Goal: Task Accomplishment & Management: Manage account settings

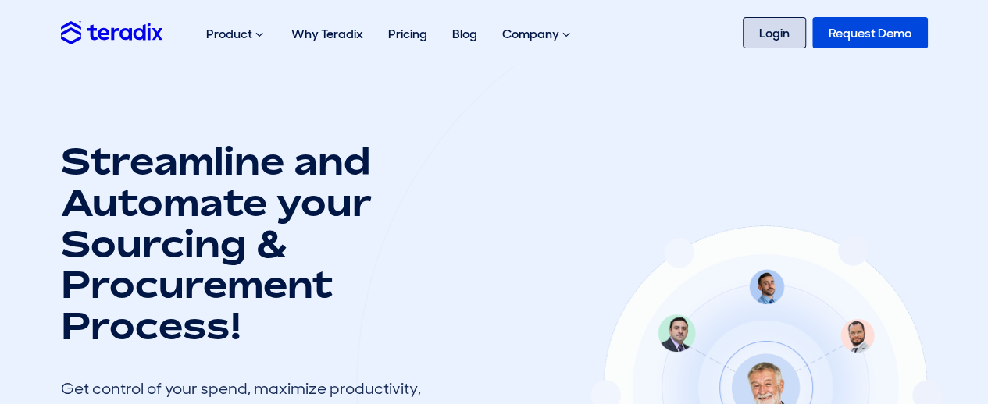
click at [751, 20] on link "Login" at bounding box center [774, 32] width 63 height 31
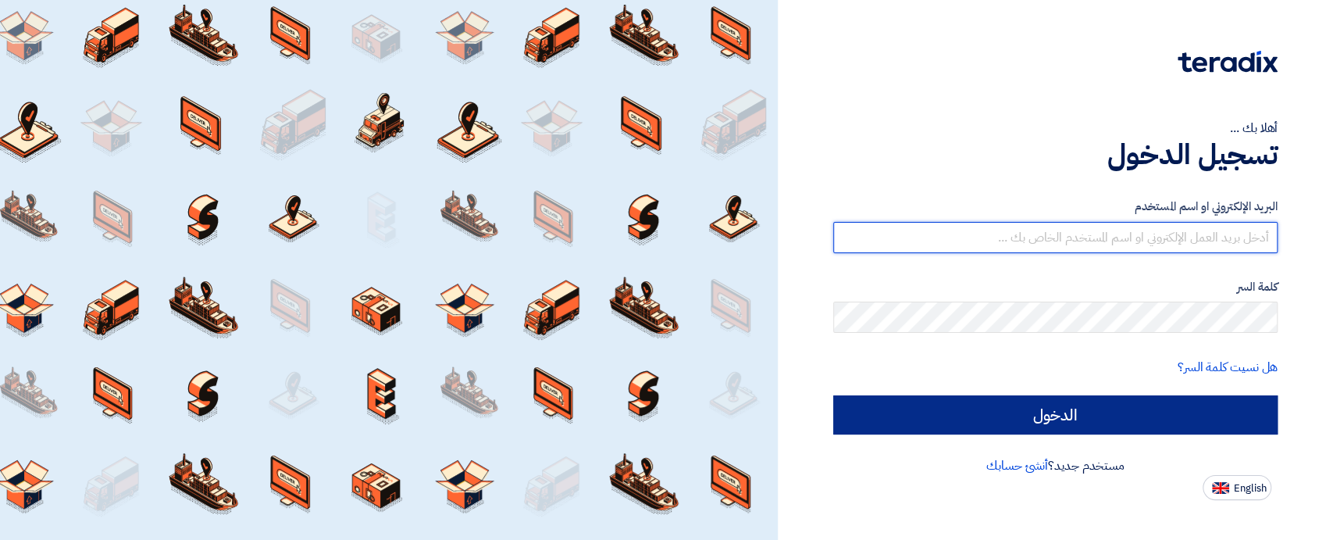
type input "[EMAIL_ADDRESS][DOMAIN_NAME]"
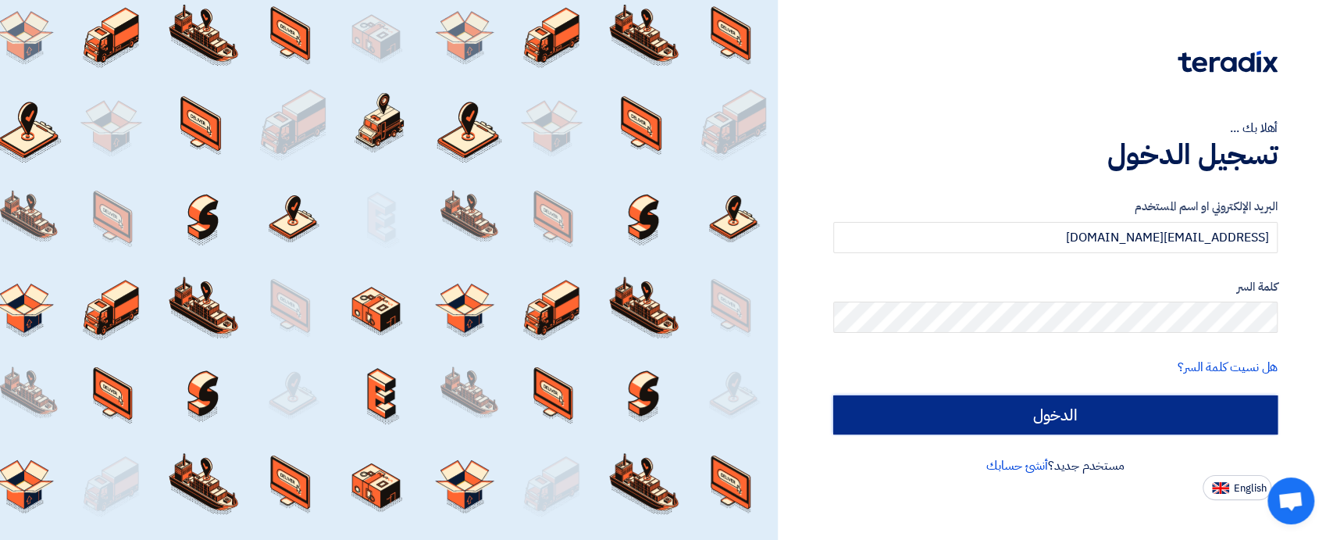
click at [1032, 415] on input "الدخول" at bounding box center [1055, 414] width 444 height 39
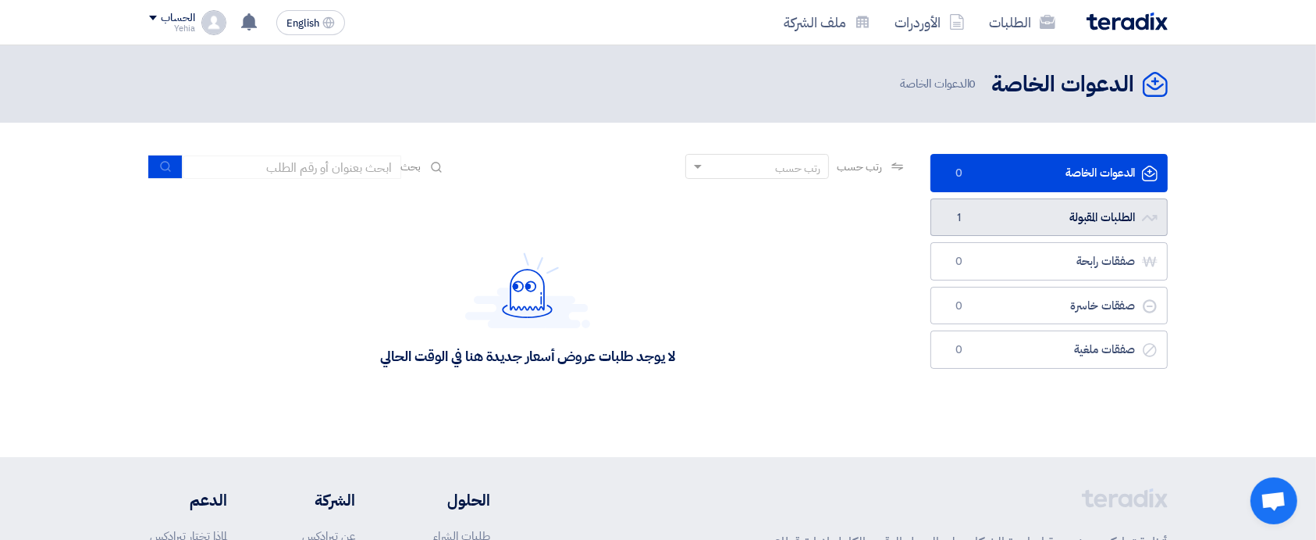
click at [1038, 206] on link "الطلبات المقبولة الطلبات المقبولة 1" at bounding box center [1049, 217] width 237 height 38
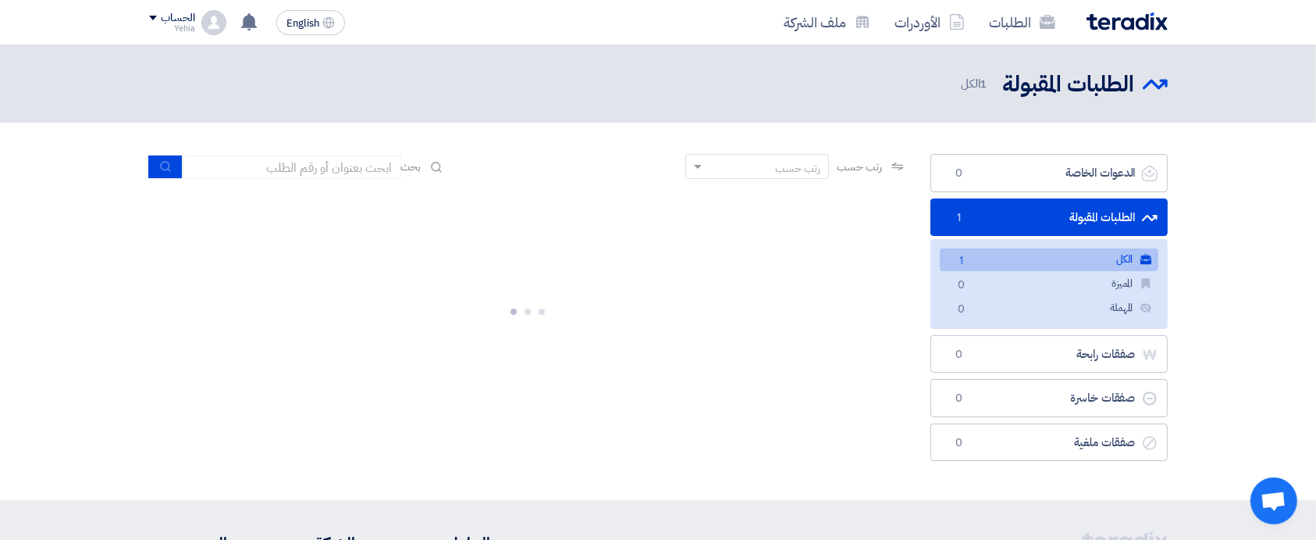
click at [1043, 258] on link "الكل الكل 1" at bounding box center [1049, 259] width 219 height 23
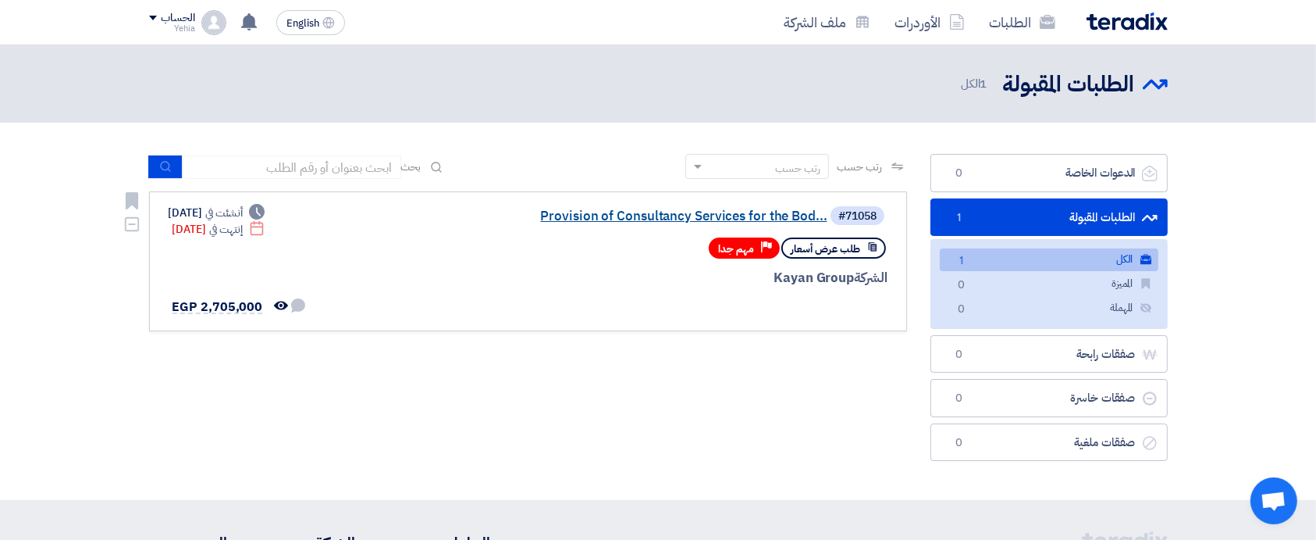
drag, startPoint x: 728, startPoint y: 219, endPoint x: 723, endPoint y: 211, distance: 9.8
click at [723, 211] on link "Provision of Consultancy Services for the Bod..." at bounding box center [671, 216] width 312 height 14
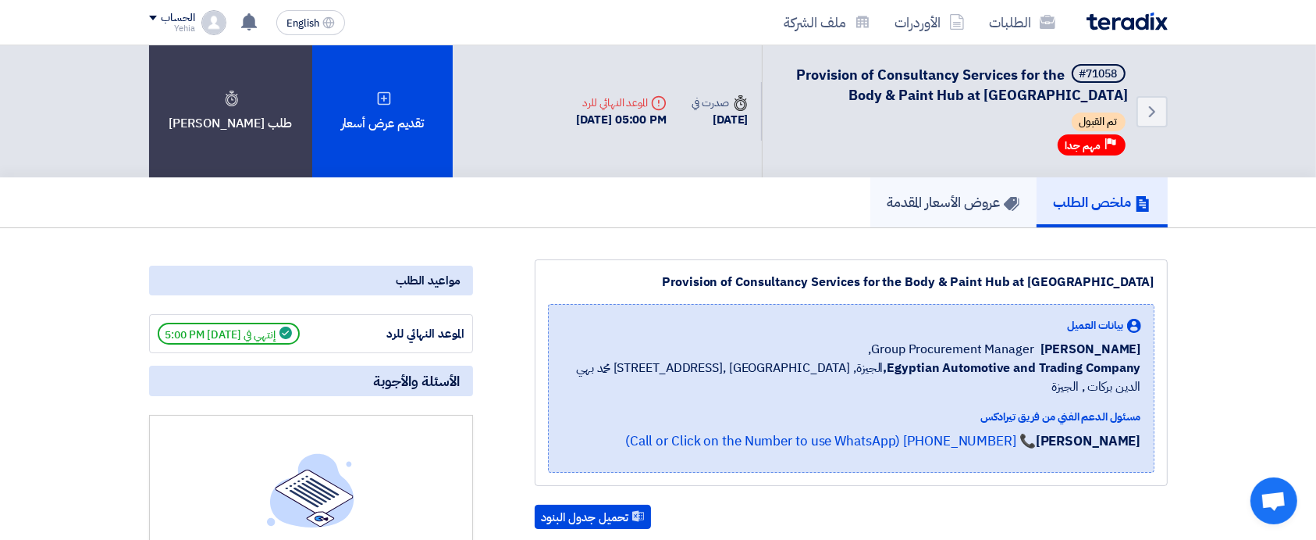
click at [973, 195] on h5 "عروض الأسعار المقدمة" at bounding box center [954, 202] width 132 height 18
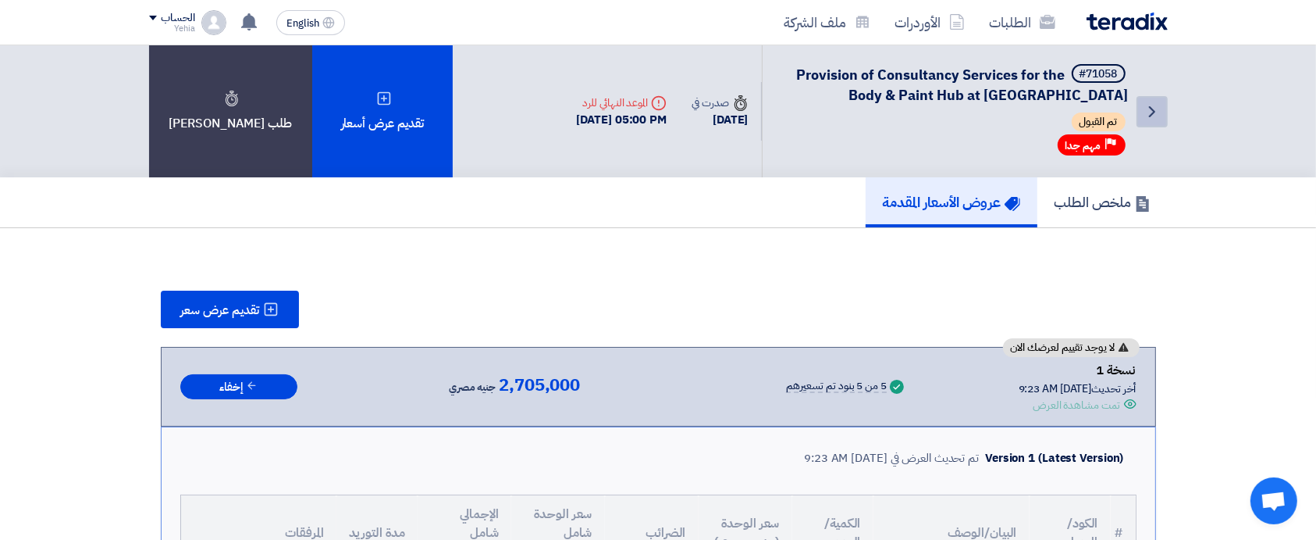
click at [1152, 118] on icon "Back" at bounding box center [1152, 111] width 19 height 19
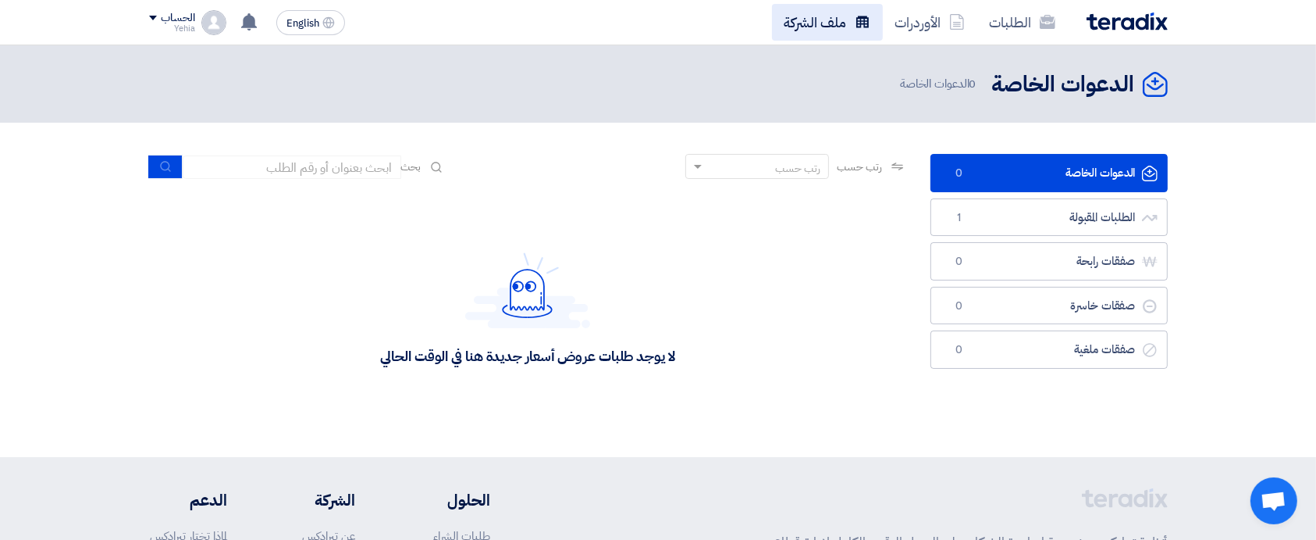
click at [833, 19] on link "ملف الشركة" at bounding box center [827, 22] width 111 height 37
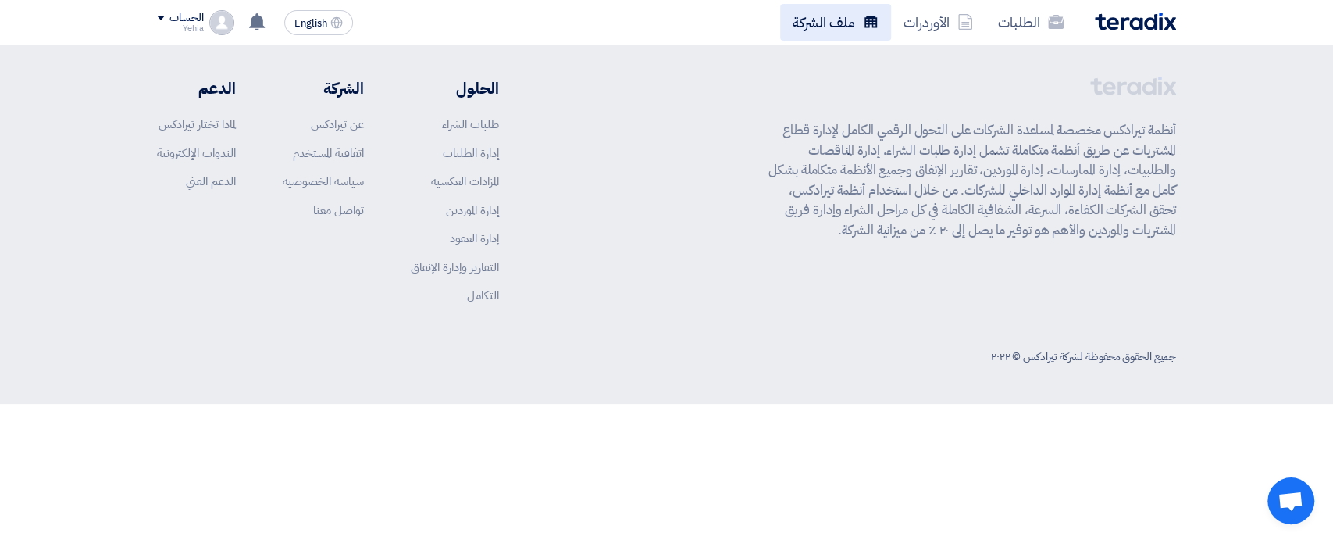
click at [835, 15] on link "ملف الشركة" at bounding box center [835, 22] width 111 height 37
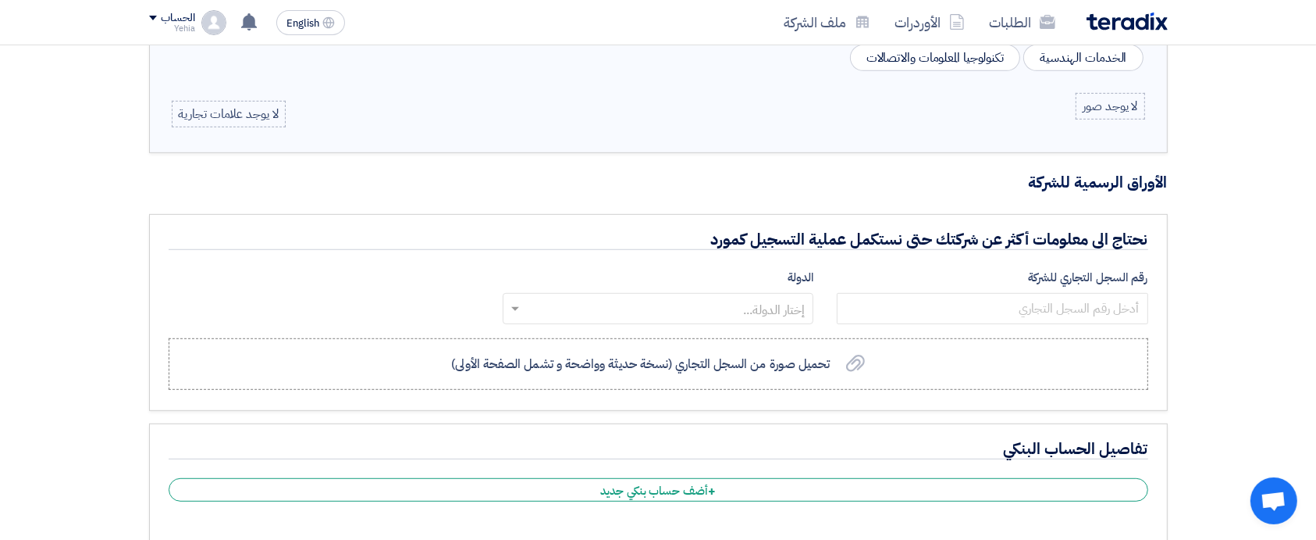
scroll to position [832, 0]
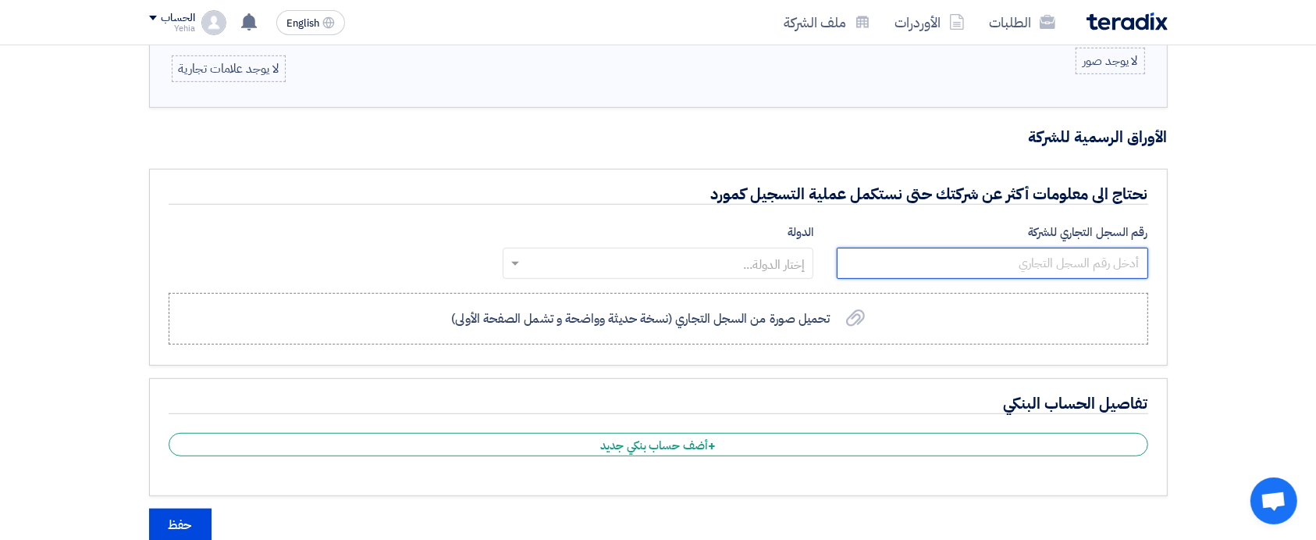
click at [1104, 262] on input "number" at bounding box center [992, 263] width 311 height 31
click at [679, 265] on input "text" at bounding box center [667, 264] width 280 height 26
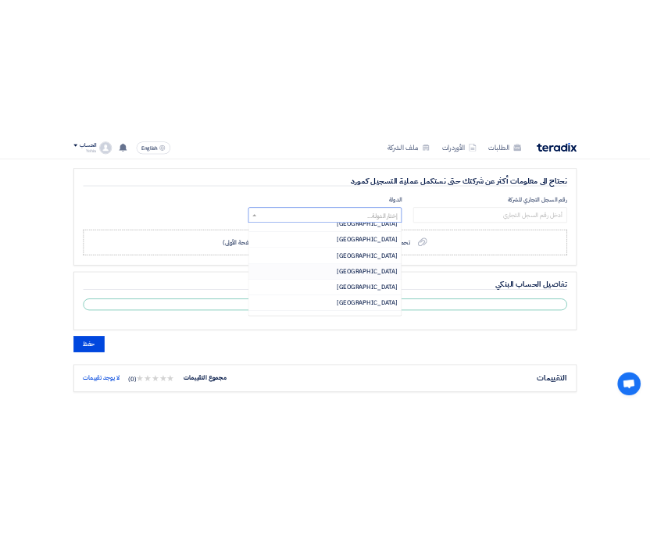
scroll to position [1145, 0]
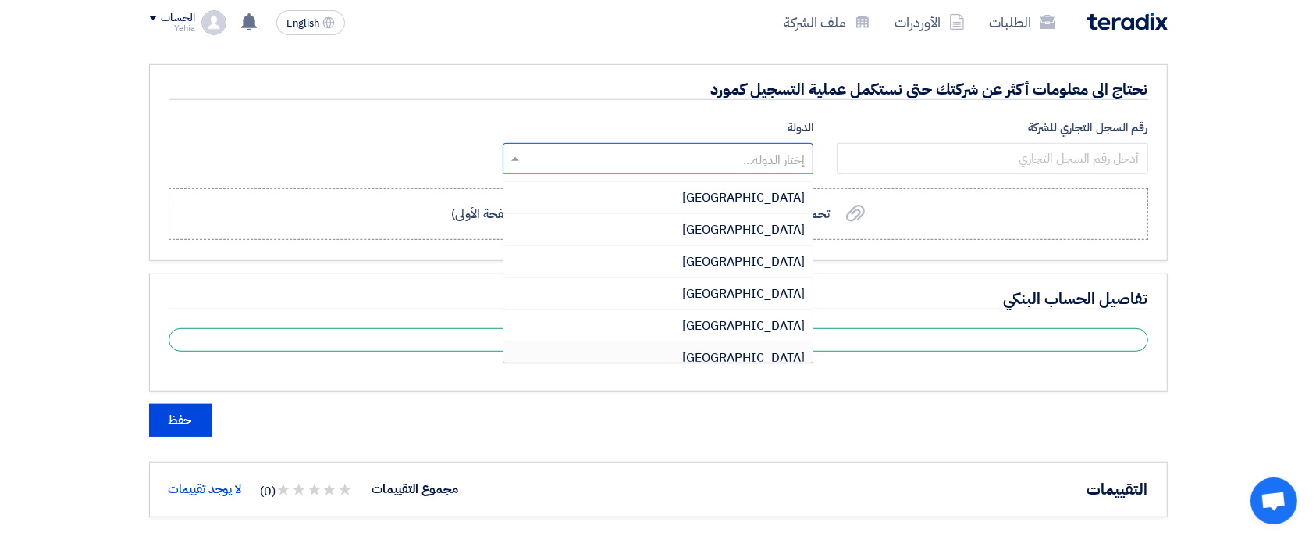
click at [705, 345] on div "Egypt" at bounding box center [658, 358] width 309 height 32
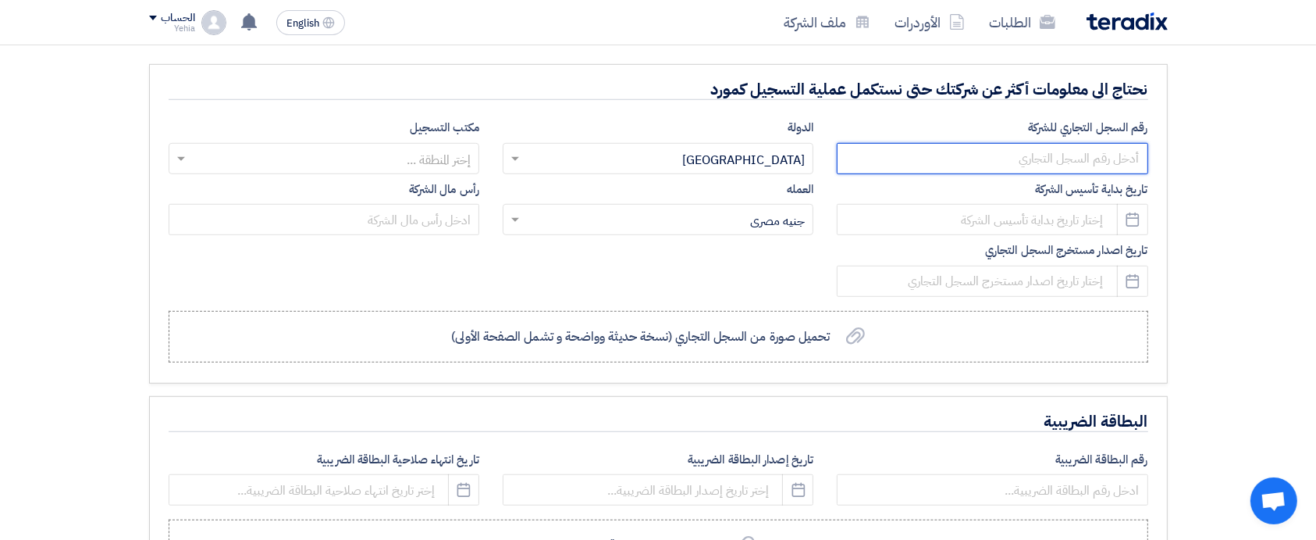
click at [946, 157] on input "number" at bounding box center [992, 158] width 311 height 31
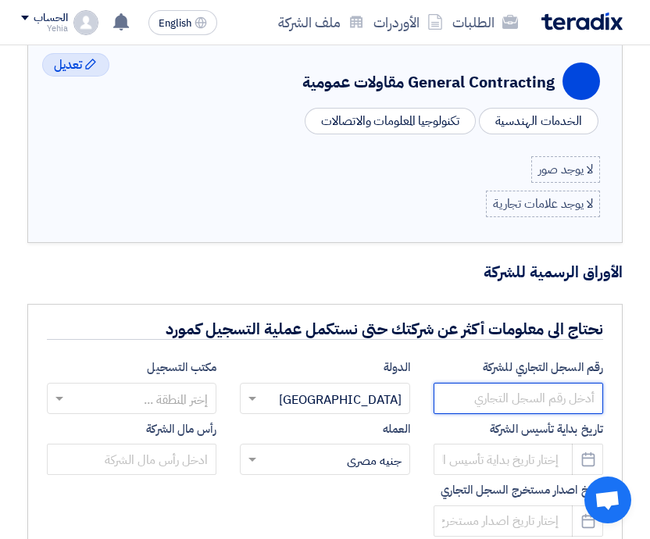
click at [524, 406] on input "number" at bounding box center [517, 398] width 169 height 31
type input "34297"
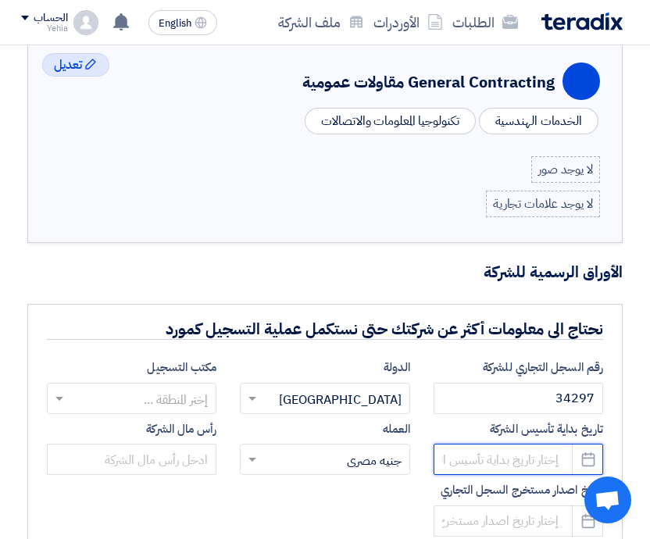
click at [515, 452] on input at bounding box center [517, 458] width 169 height 31
select select "8"
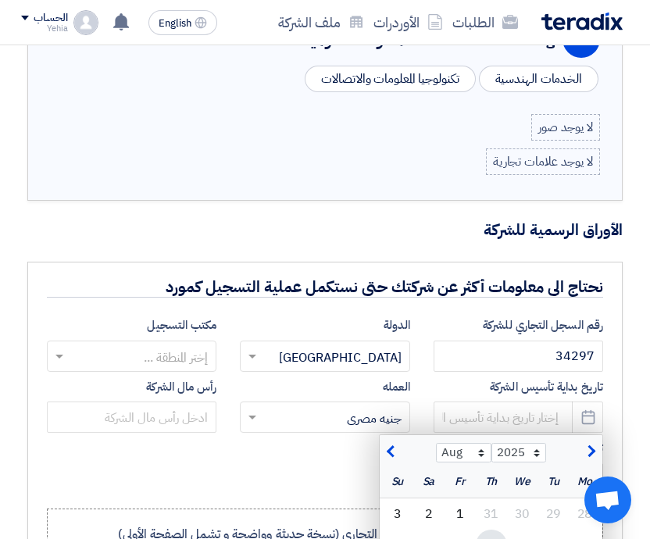
scroll to position [1041, 0]
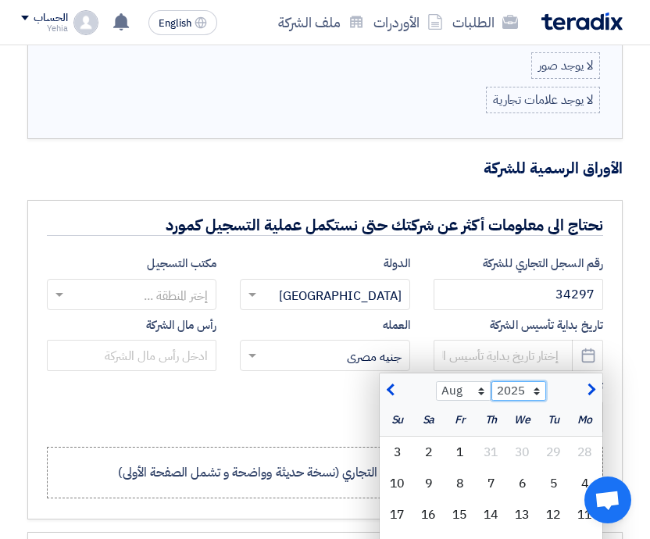
click at [538, 390] on select "2015 2016 2017 2018 2019 2020 2021 2022 2023 2024 2025 2026 2027 2028 2029 2030…" at bounding box center [518, 391] width 55 height 20
select select "2024"
click at [491, 381] on select "2015 2016 2017 2018 2019 2020 2021 2022 2023 2024 2025 2026 2027 2028 2029 2030…" at bounding box center [518, 391] width 55 height 20
click at [481, 390] on select "Jan Feb Mar Apr May Jun Jul Aug Sep Oct Nov Dec" at bounding box center [463, 391] width 55 height 20
select select "10"
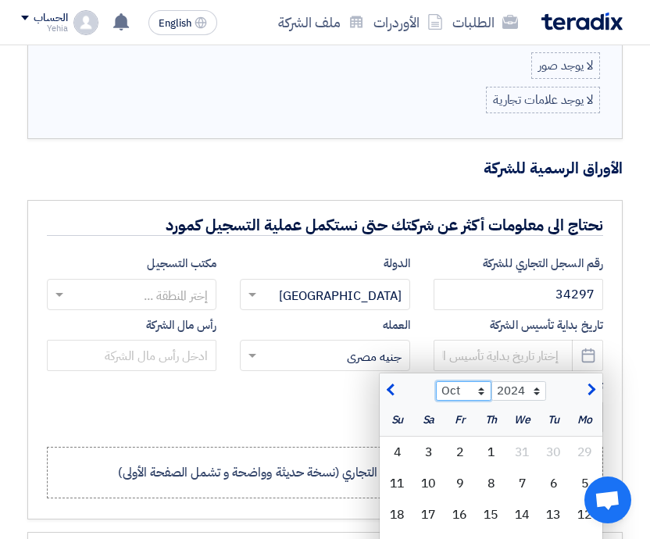
click at [436, 381] on select "Jan Feb Mar Apr May Jun Jul Aug Sep Oct Nov Dec" at bounding box center [463, 391] width 55 height 20
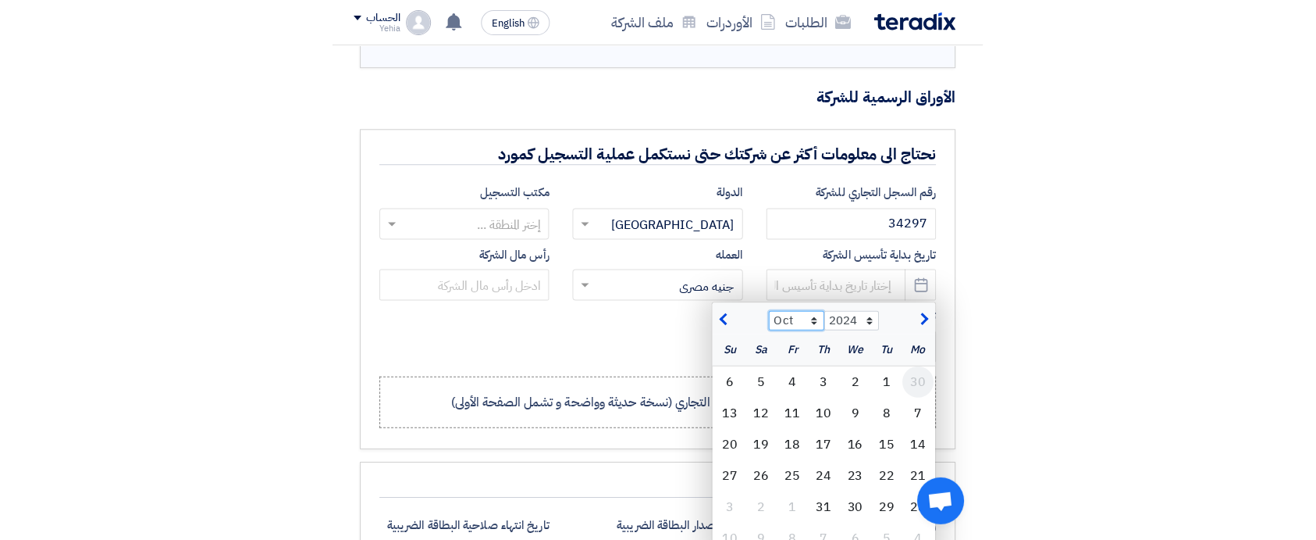
scroll to position [1145, 0]
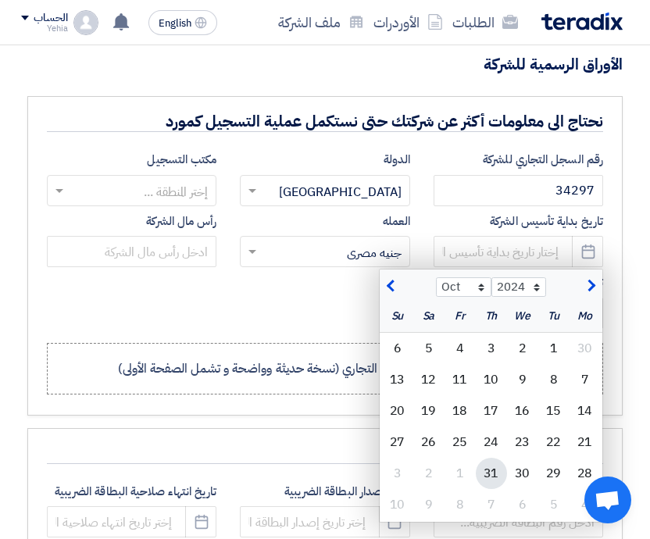
click at [502, 466] on div "31" at bounding box center [491, 473] width 31 height 31
type input "2024-10-31"
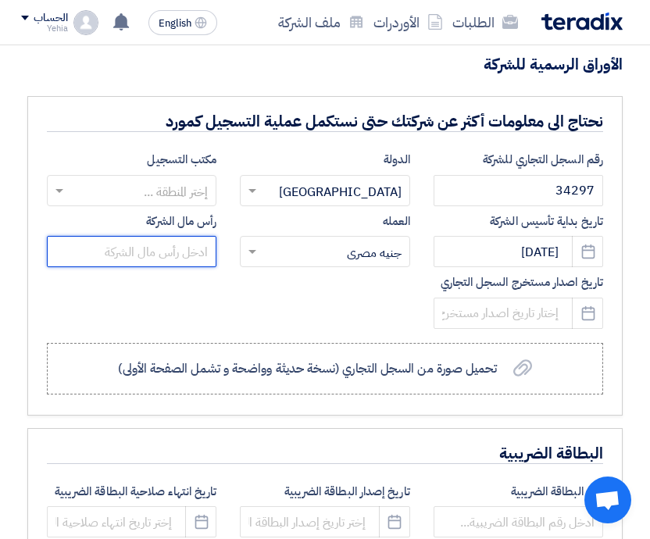
click at [169, 251] on input "text" at bounding box center [131, 251] width 169 height 31
click at [162, 248] on input "text" at bounding box center [131, 251] width 169 height 31
type input "1000000"
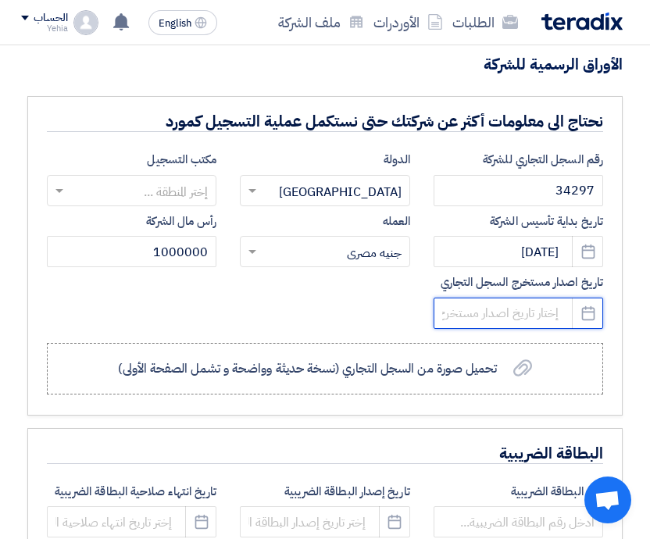
click at [540, 307] on input at bounding box center [517, 312] width 169 height 31
select select "8"
select select "2025"
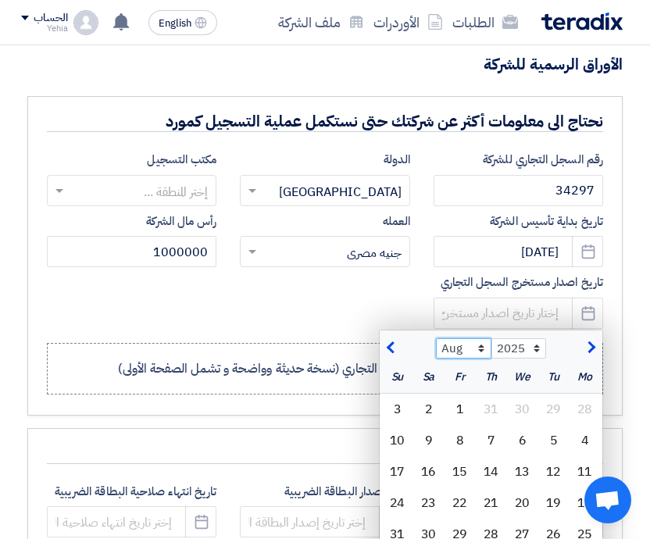
click at [480, 351] on select "Jan Feb Mar Apr May Jun Jul Aug Sep Oct Nov Dec" at bounding box center [463, 348] width 55 height 20
select select "4"
click at [436, 338] on select "Jan Feb Mar Apr May Jun Jul Aug Sep Oct Nov Dec" at bounding box center [463, 348] width 55 height 20
click at [591, 528] on div "28" at bounding box center [584, 533] width 31 height 31
type input "2025-04-28"
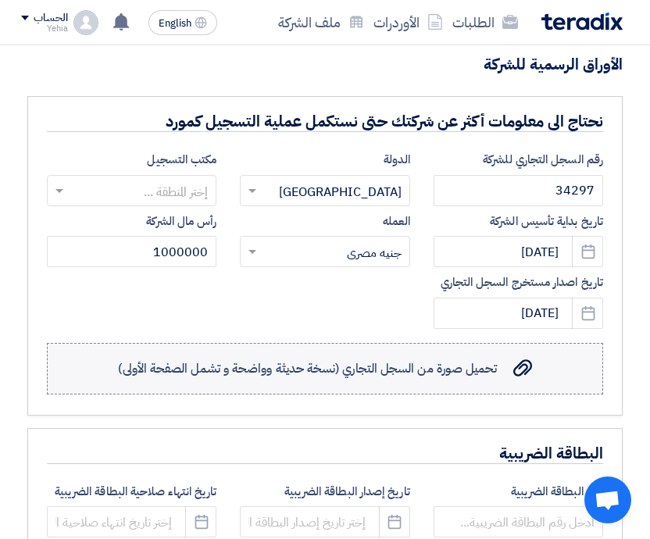
click at [515, 365] on icon "تحميل صورة من السجل التجاري (نسخة حديثة وواضحة و تشمل الصفحة الأولى)" at bounding box center [522, 367] width 19 height 19
click at [0, 0] on input "تحميل صورة من السجل التجاري (نسخة حديثة وواضحة و تشمل الصفحة الأولى) تحميل صورة…" at bounding box center [0, 0] width 0 height 0
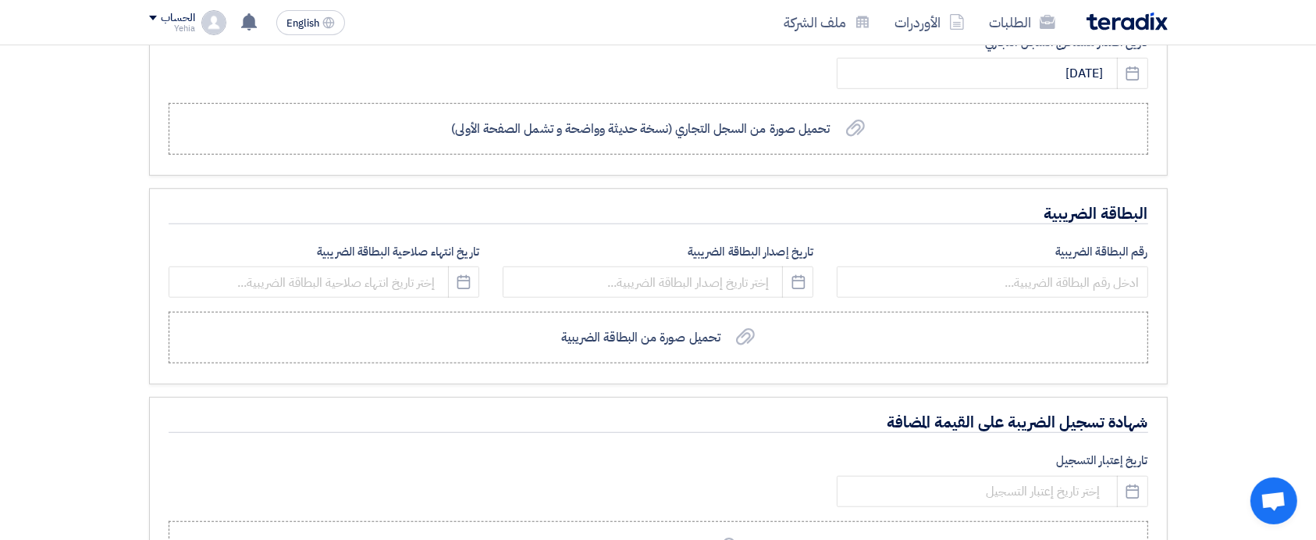
scroll to position [1249, 0]
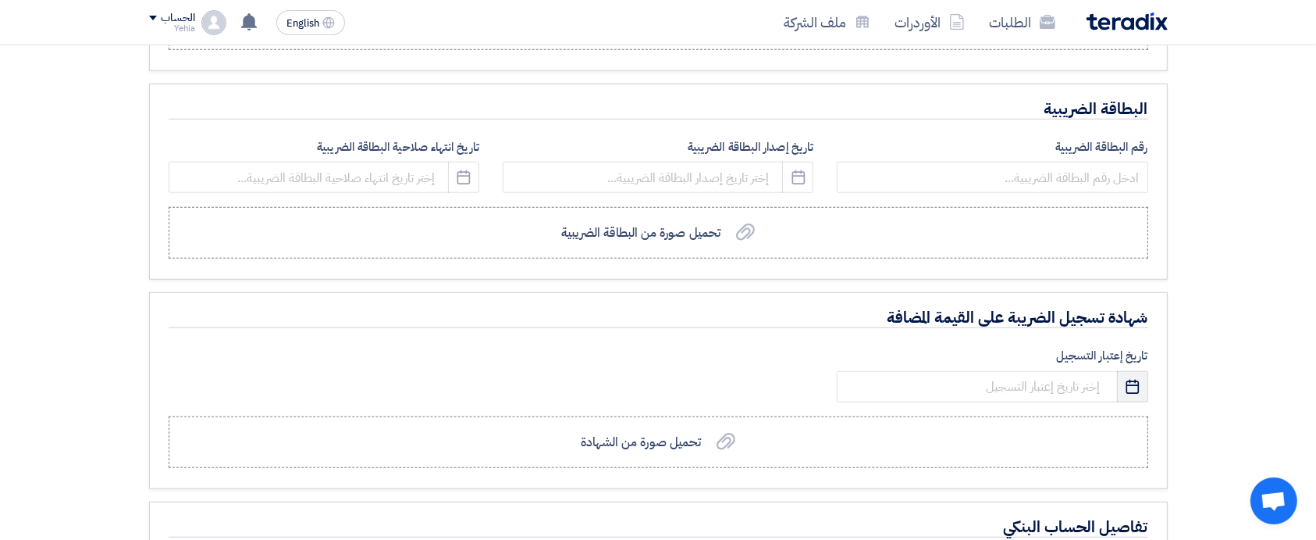
click at [1131, 388] on icon "Pick a date" at bounding box center [1133, 387] width 16 height 16
select select "8"
select select "2025"
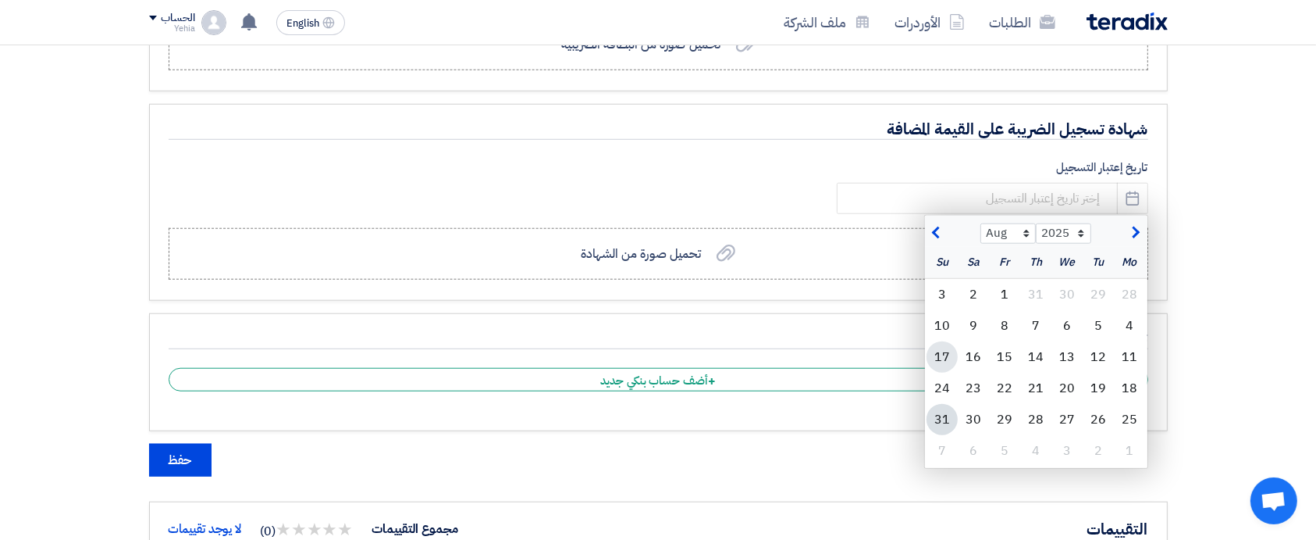
scroll to position [1457, 0]
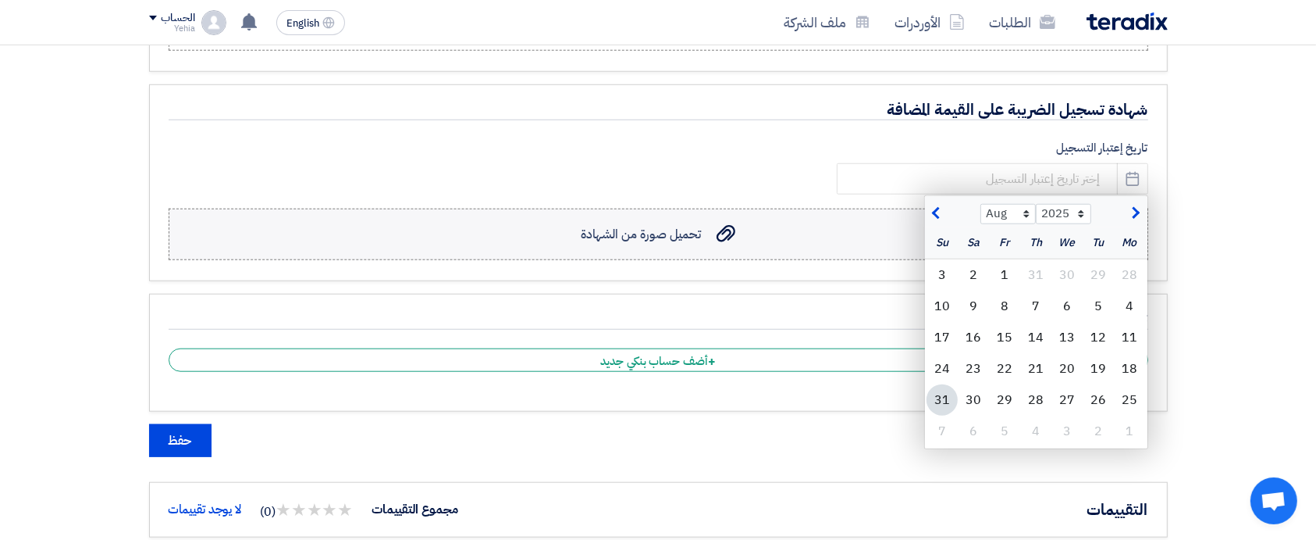
click at [691, 232] on span "تحميل صورة من الشهادة" at bounding box center [641, 234] width 121 height 19
click at [0, 0] on input "تحميل صورة من الشهادة تحميل صورة من الشهادة" at bounding box center [0, 0] width 0 height 0
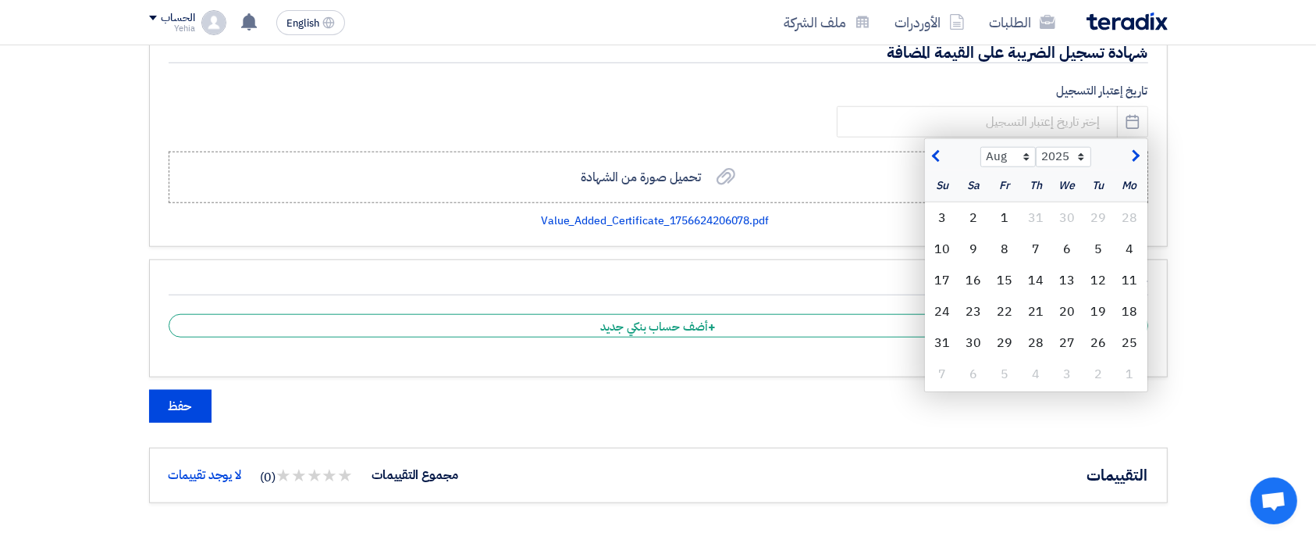
scroll to position [1562, 0]
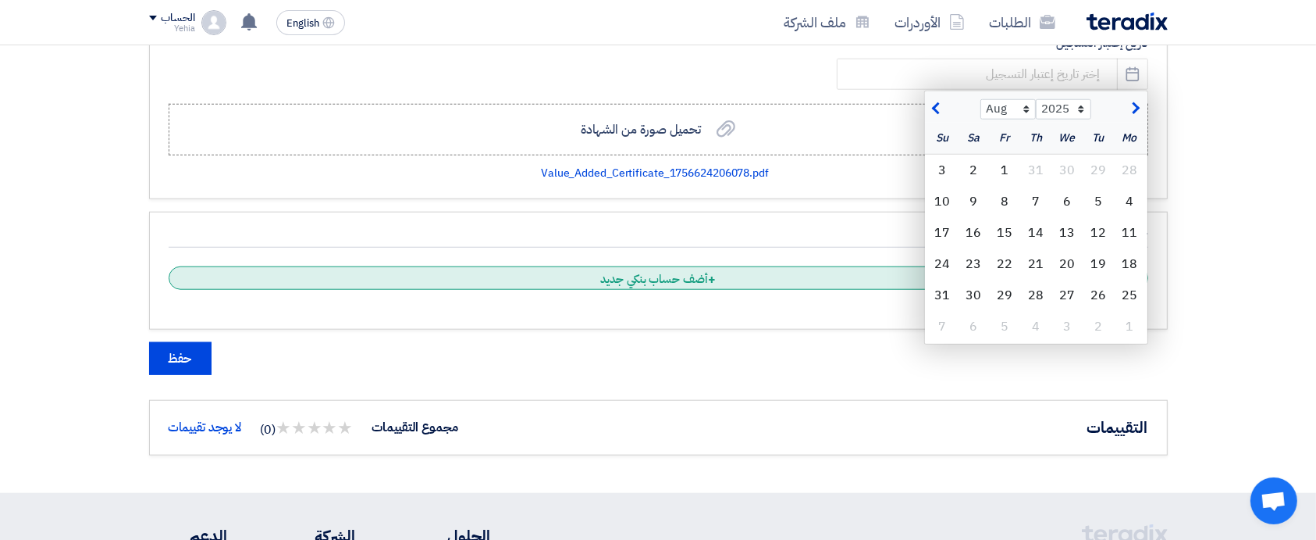
click at [650, 275] on div "+ أضف حساب بنكي جديد" at bounding box center [659, 277] width 980 height 23
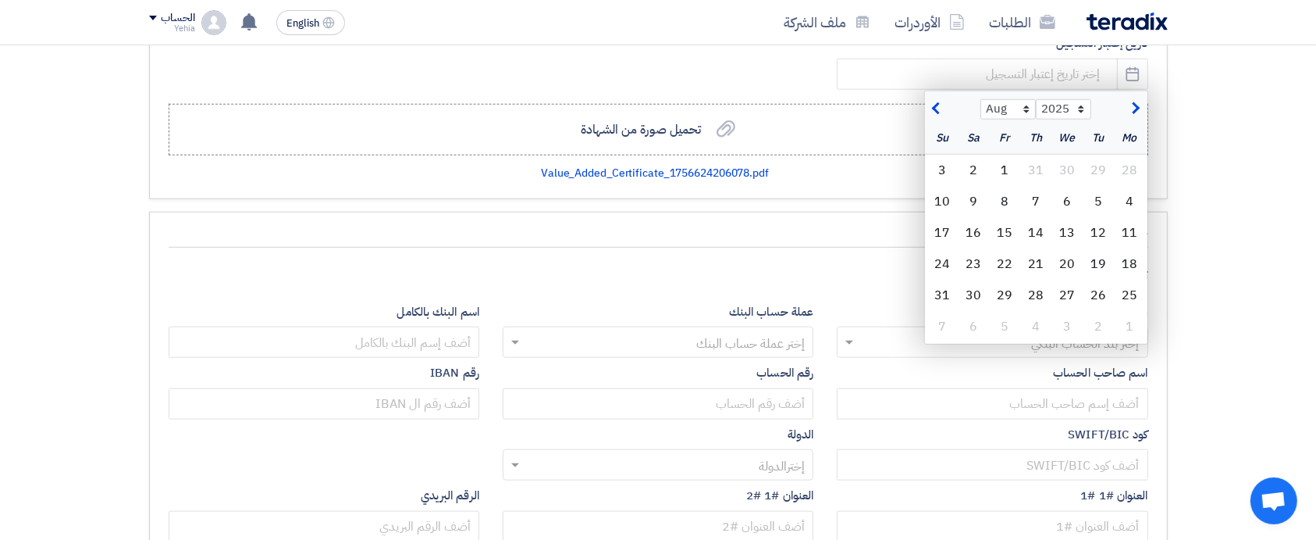
click at [1131, 73] on icon "Pick a date" at bounding box center [1133, 74] width 16 height 16
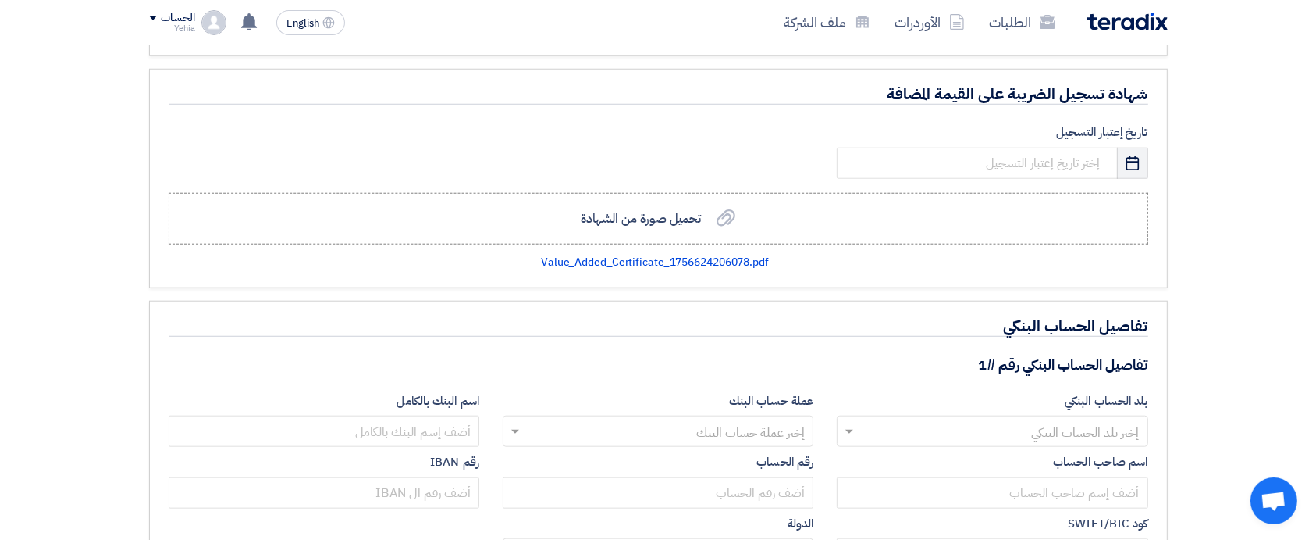
scroll to position [1353, 0]
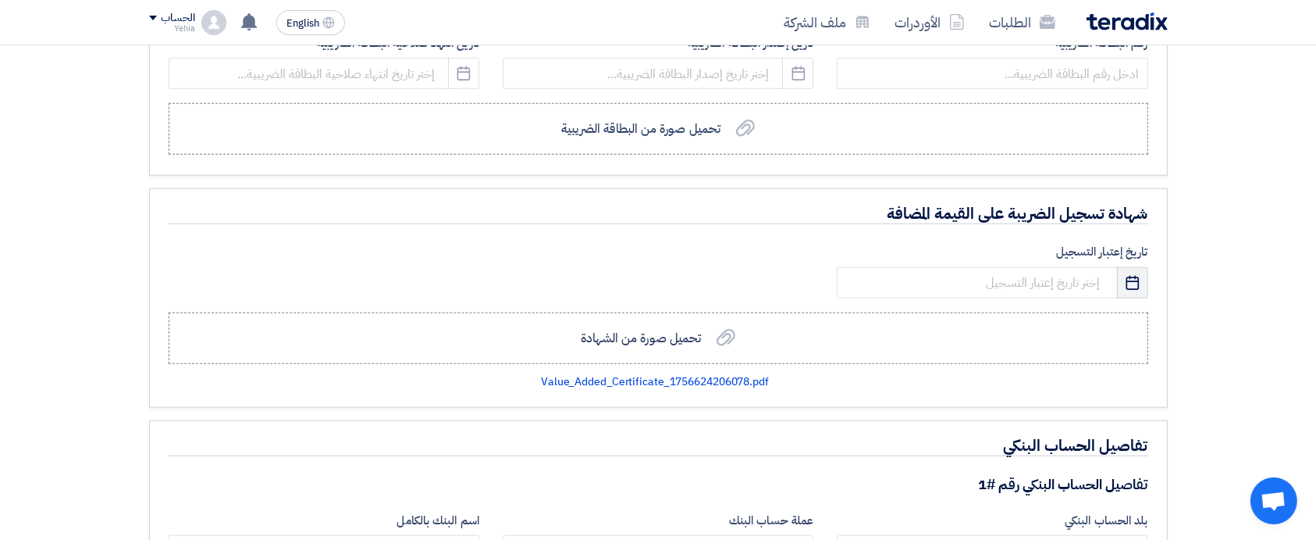
click at [1137, 278] on icon "Pick a date" at bounding box center [1133, 283] width 16 height 16
select select "8"
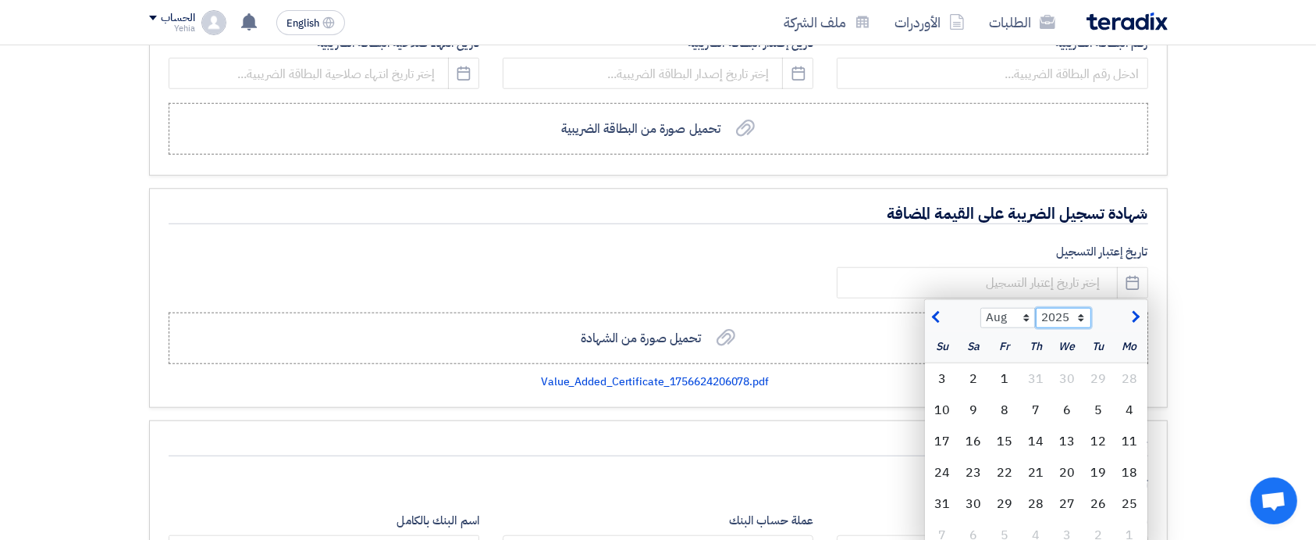
click at [1083, 321] on select "2015 2016 2017 2018 2019 2020 2021 2022 2023 2024 2025 2026 2027 2028 2029 2030…" at bounding box center [1063, 318] width 55 height 20
select select "2024"
click at [1036, 308] on select "2015 2016 2017 2018 2019 2020 2021 2022 2023 2024 2025 2026 2027 2028 2029 2030…" at bounding box center [1063, 318] width 55 height 20
click at [1024, 316] on select "Jan Feb Mar Apr May Jun Jul Aug Sep Oct Nov Dec" at bounding box center [1008, 318] width 55 height 20
select select "11"
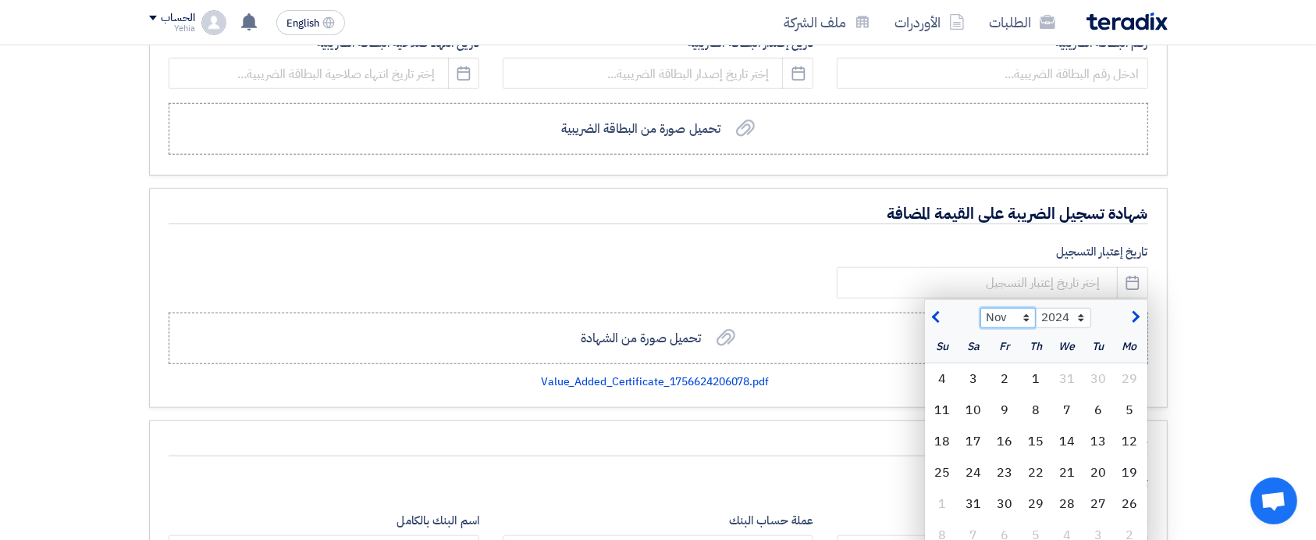
click at [981, 308] on select "Jan Feb Mar Apr May Jun Jul Aug Sep Oct Nov Dec" at bounding box center [1008, 318] width 55 height 20
click at [1093, 404] on div "5" at bounding box center [1098, 409] width 31 height 31
type input "2024-11-05"
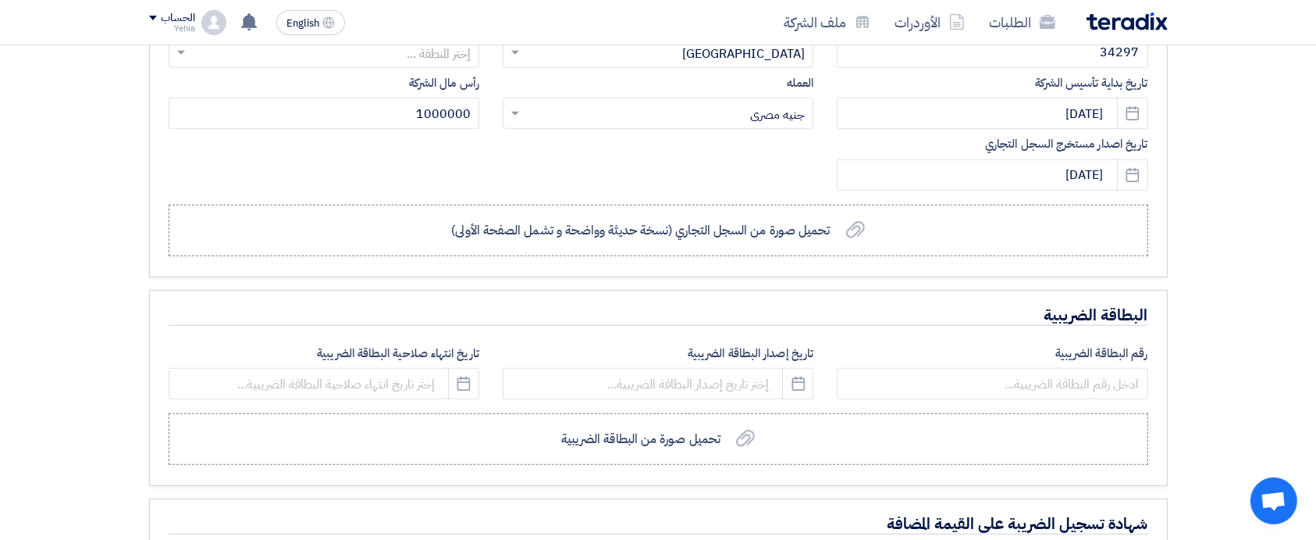
scroll to position [1041, 0]
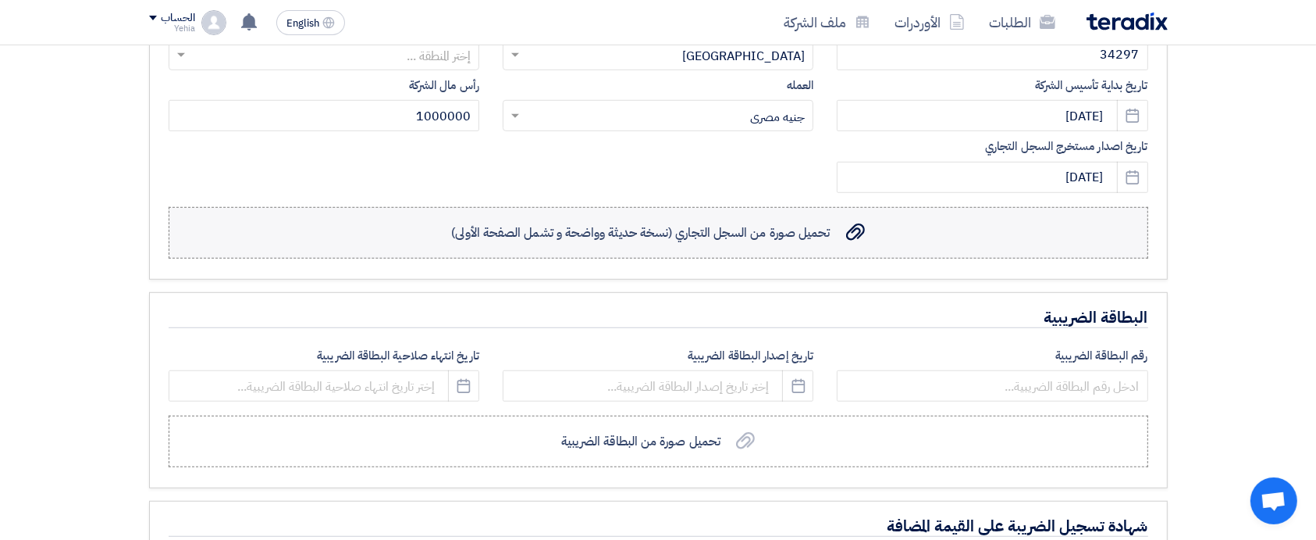
click at [705, 223] on span "تحميل صورة من السجل التجاري (نسخة حديثة وواضحة و تشمل الصفحة الأولى)" at bounding box center [640, 232] width 379 height 19
click at [0, 0] on input "تحميل صورة من السجل التجاري (نسخة حديثة وواضحة و تشمل الصفحة الأولى) تحميل صورة…" at bounding box center [0, 0] width 0 height 0
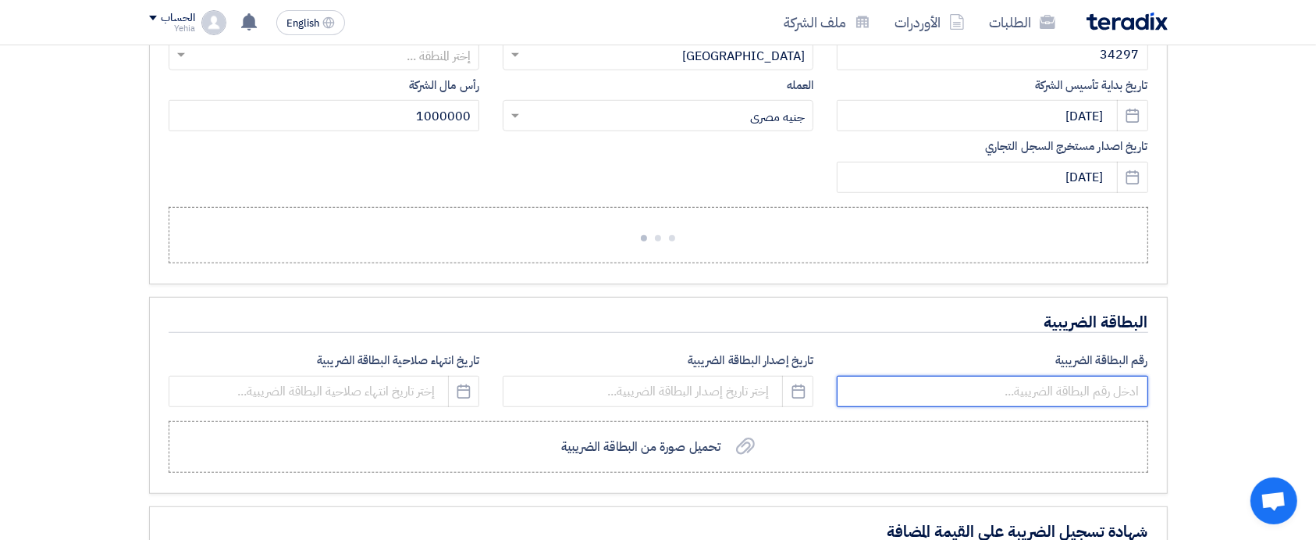
click at [1035, 389] on input "number" at bounding box center [992, 391] width 311 height 31
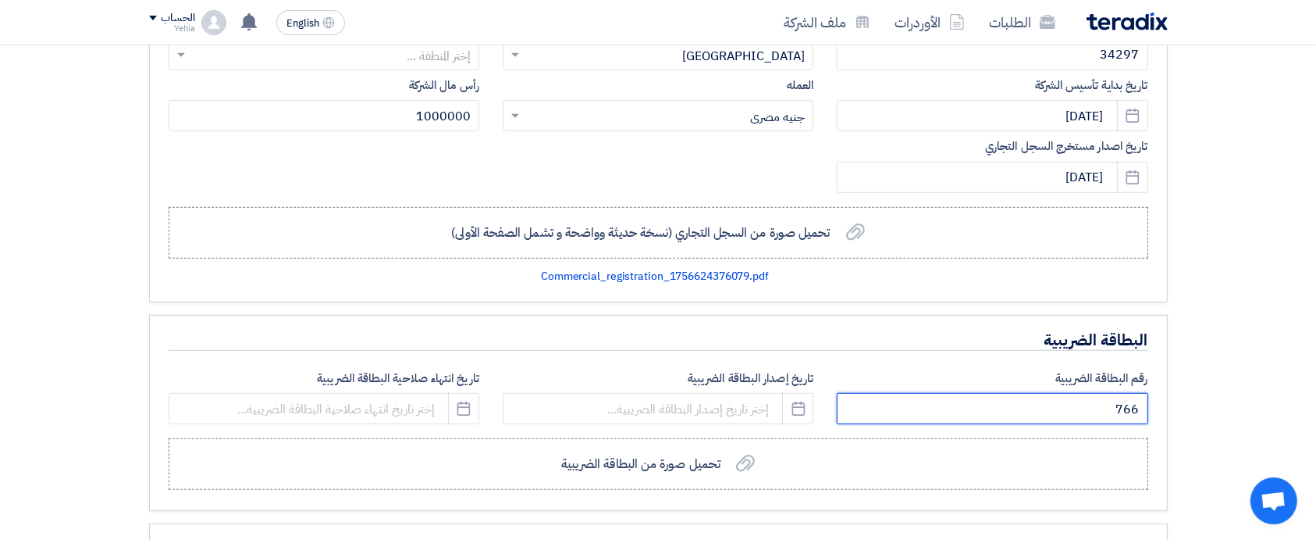
type input "766"
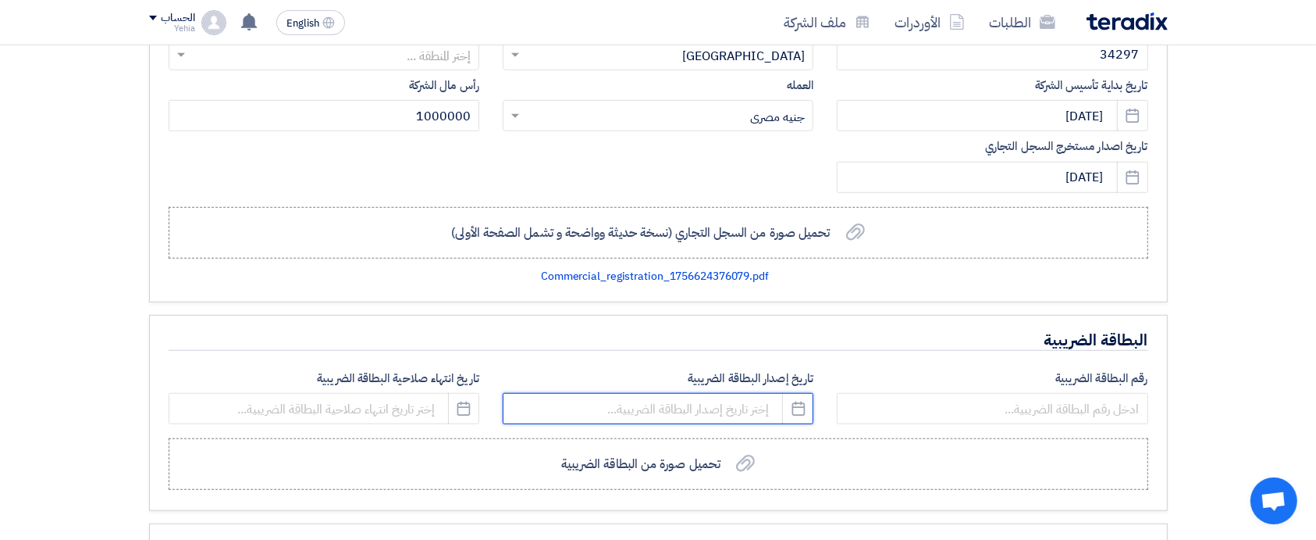
click at [693, 409] on input at bounding box center [658, 408] width 311 height 31
select select "8"
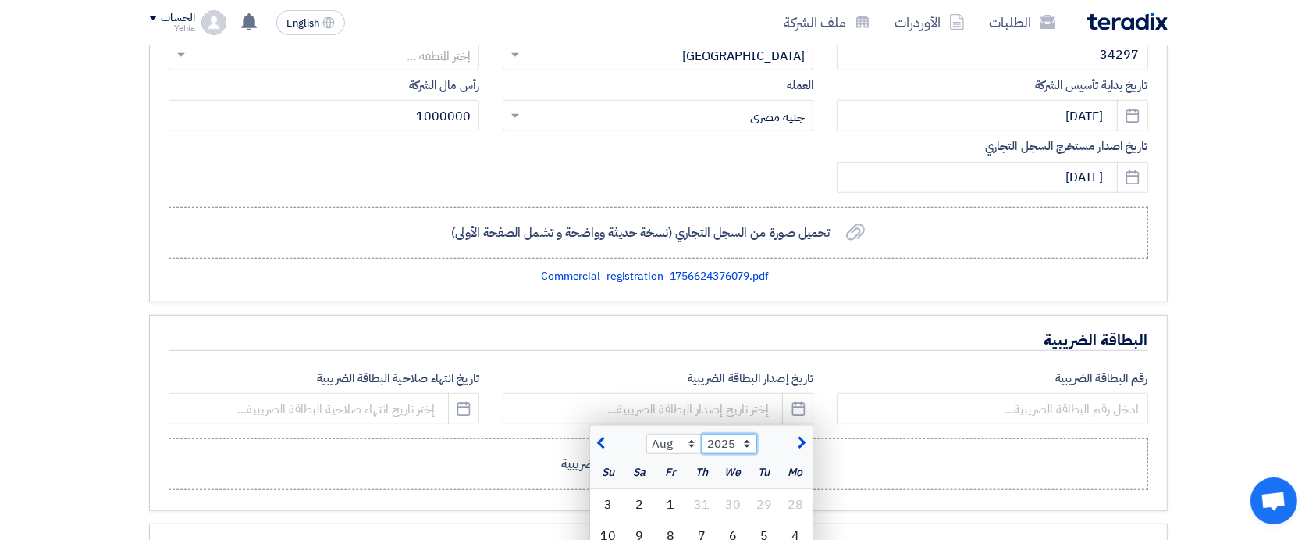
click at [750, 444] on select "2015 2016 2017 2018 2019 2020 2021 2022 2023 2024 2025 2026 2027 2028 2029 2030…" at bounding box center [729, 443] width 55 height 20
select select "2024"
click at [702, 433] on select "2015 2016 2017 2018 2019 2020 2021 2022 2023 2024 2025 2026 2027 2028 2029 2030…" at bounding box center [729, 443] width 55 height 20
click at [687, 438] on select "Jan Feb Mar Apr May Jun Jul Aug Sep Oct Nov Dec" at bounding box center [673, 443] width 55 height 20
select select "11"
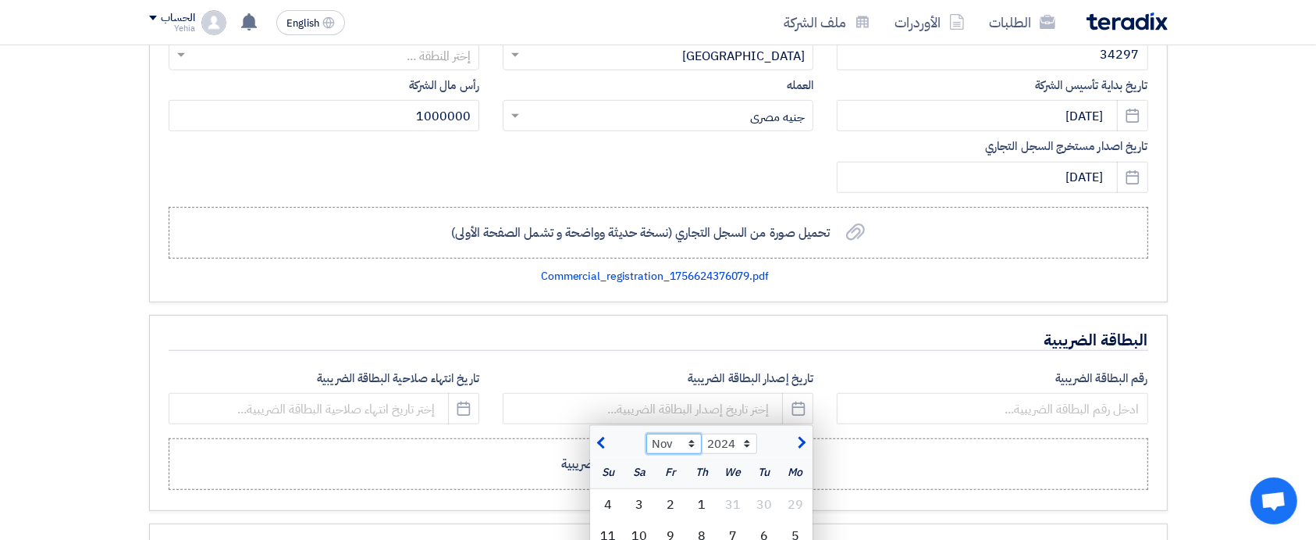
click at [646, 433] on select "Jan Feb Mar Apr May Jun Jul Aug Sep Oct Nov Dec" at bounding box center [673, 443] width 55 height 20
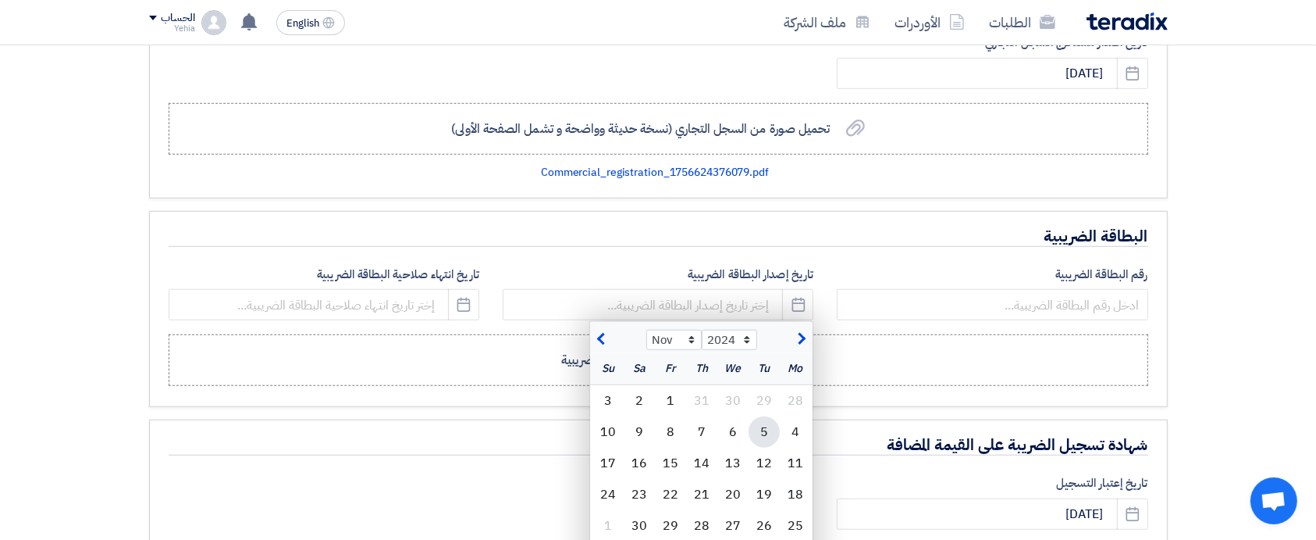
click at [764, 428] on div "5" at bounding box center [764, 431] width 31 height 31
type input "2024-11-05"
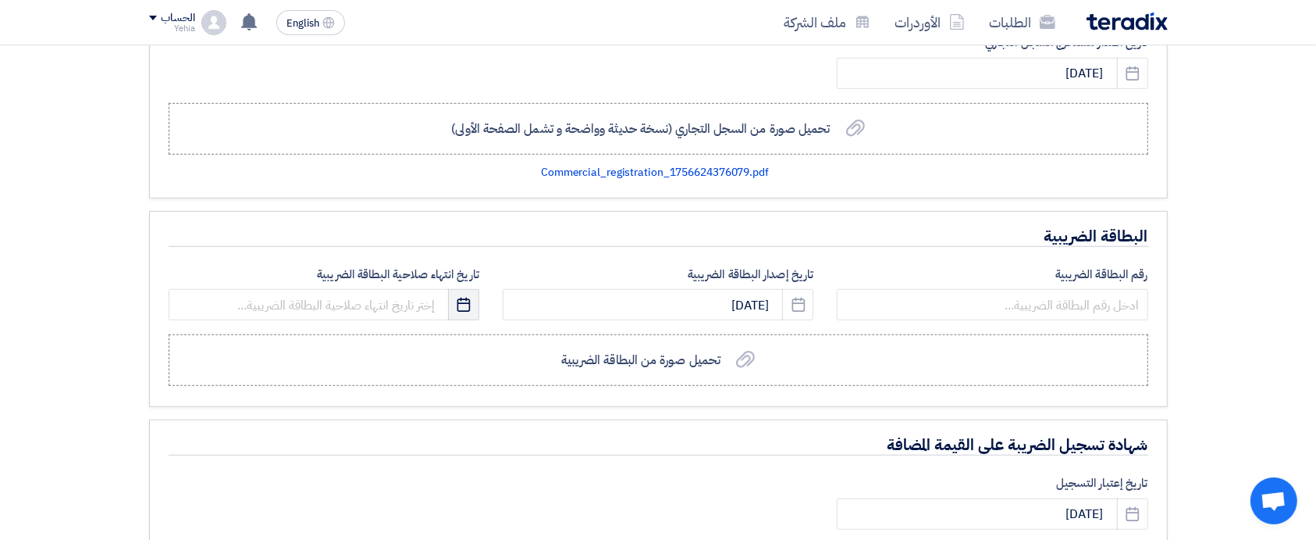
click at [463, 300] on use "button" at bounding box center [464, 304] width 13 height 14
select select "8"
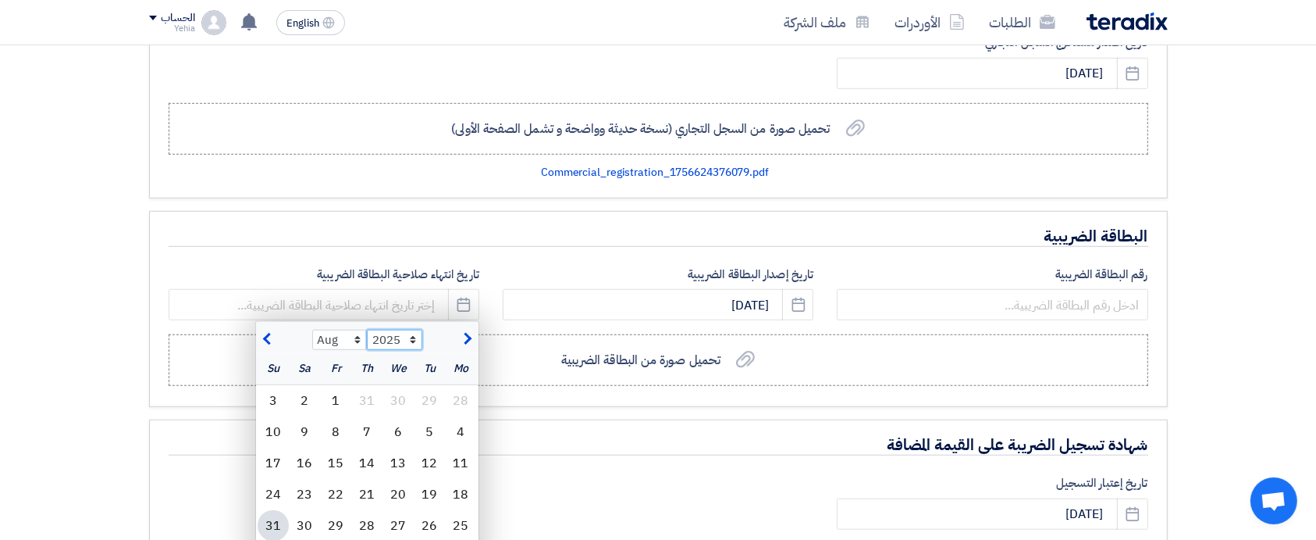
click at [412, 337] on select "2015 2016 2017 2018 2019 2020 2021 2022 2023 2024 2025 2026 2027 2028 2029 2030…" at bounding box center [394, 339] width 55 height 20
select select "2029"
click at [367, 329] on select "2015 2016 2017 2018 2019 2020 2021 2022 2023 2024 2025 2026 2027 2028 2029 2030…" at bounding box center [394, 339] width 55 height 20
click at [347, 334] on select "Jan Feb Mar Apr May Jun Jul Aug Sep Oct Nov Dec" at bounding box center [339, 339] width 55 height 20
select select "11"
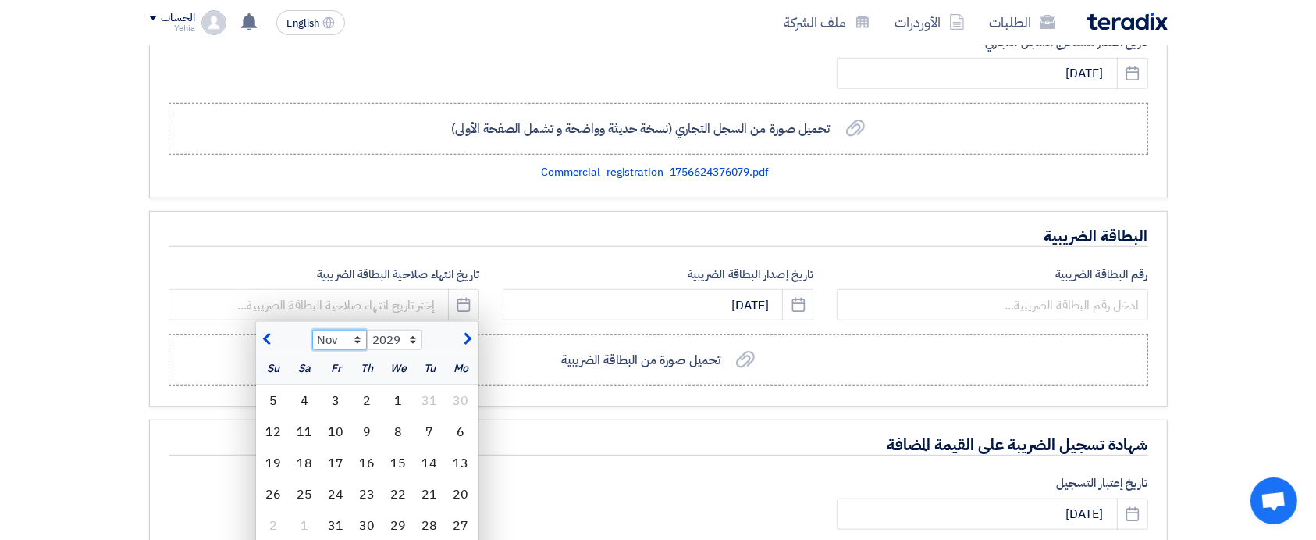
click at [312, 329] on select "Jan Feb Mar Apr May Jun Jul Aug Sep Oct Nov Dec" at bounding box center [339, 339] width 55 height 20
click at [274, 403] on div "4" at bounding box center [273, 400] width 31 height 31
type input "2029-11-04"
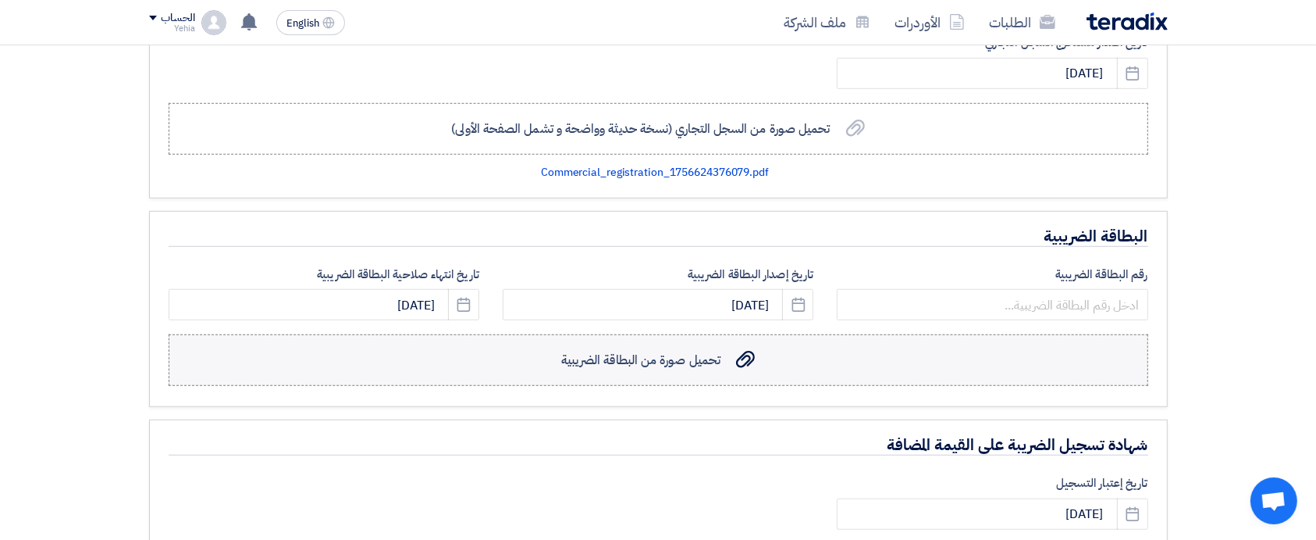
click at [674, 355] on span "تحميل صورة من البطاقة الضريبية" at bounding box center [640, 360] width 159 height 19
click at [0, 0] on input "تحميل صورة من البطاقة الضريبية تحميل صورة من البطاقة الضريبية" at bounding box center [0, 0] width 0 height 0
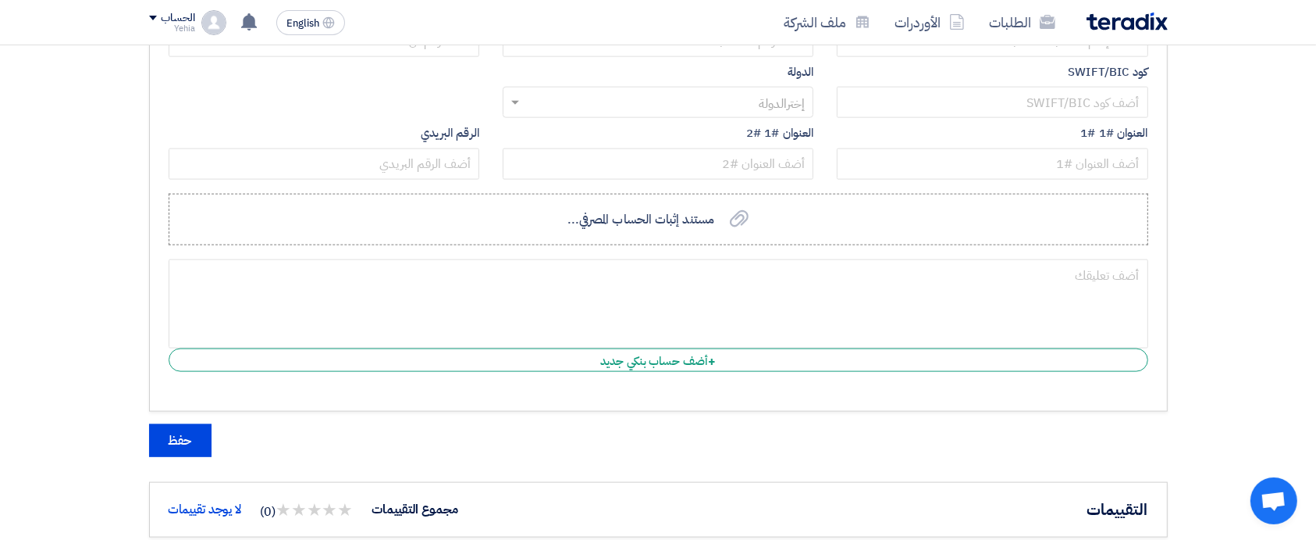
scroll to position [2099, 0]
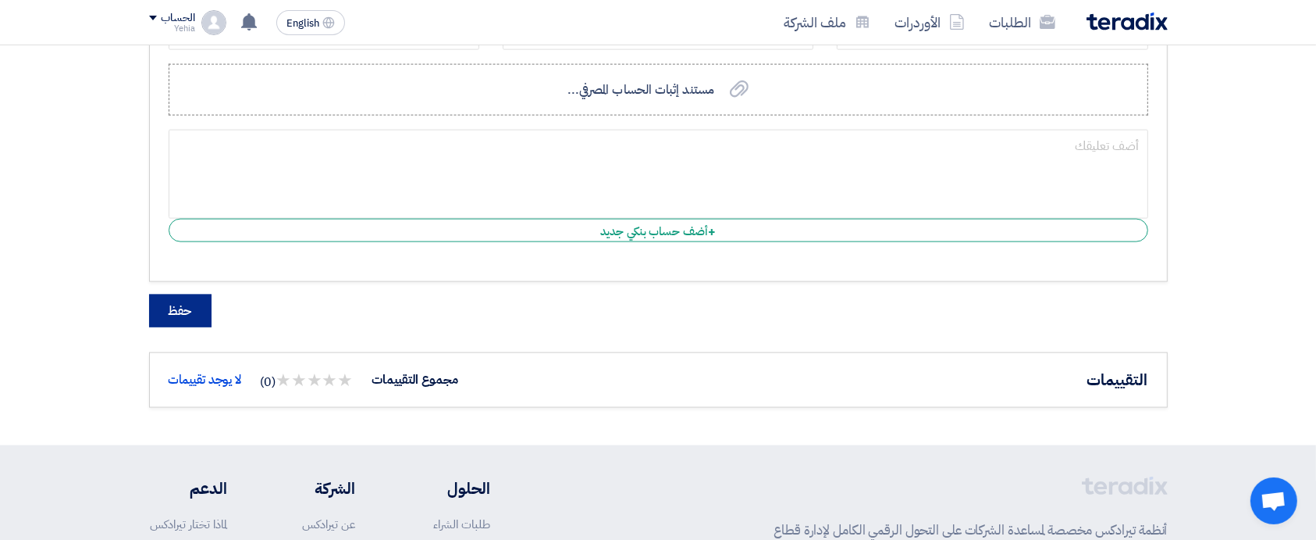
click at [175, 313] on button "حفظ" at bounding box center [180, 310] width 62 height 33
click at [188, 312] on button "حفظ" at bounding box center [180, 310] width 62 height 33
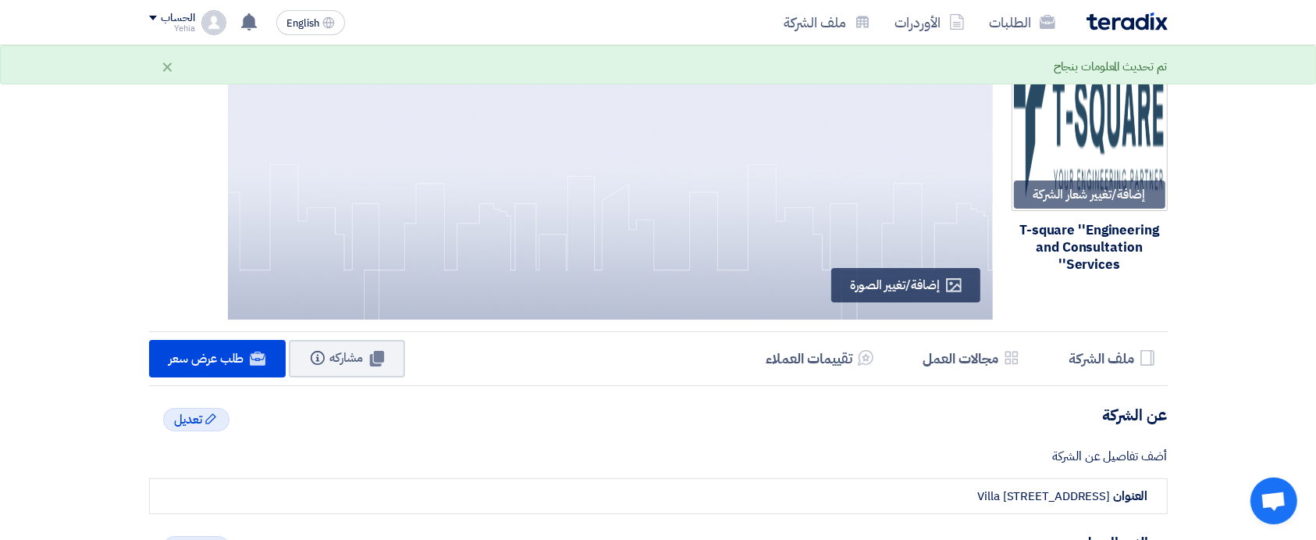
scroll to position [0, 0]
